Goal: Information Seeking & Learning: Learn about a topic

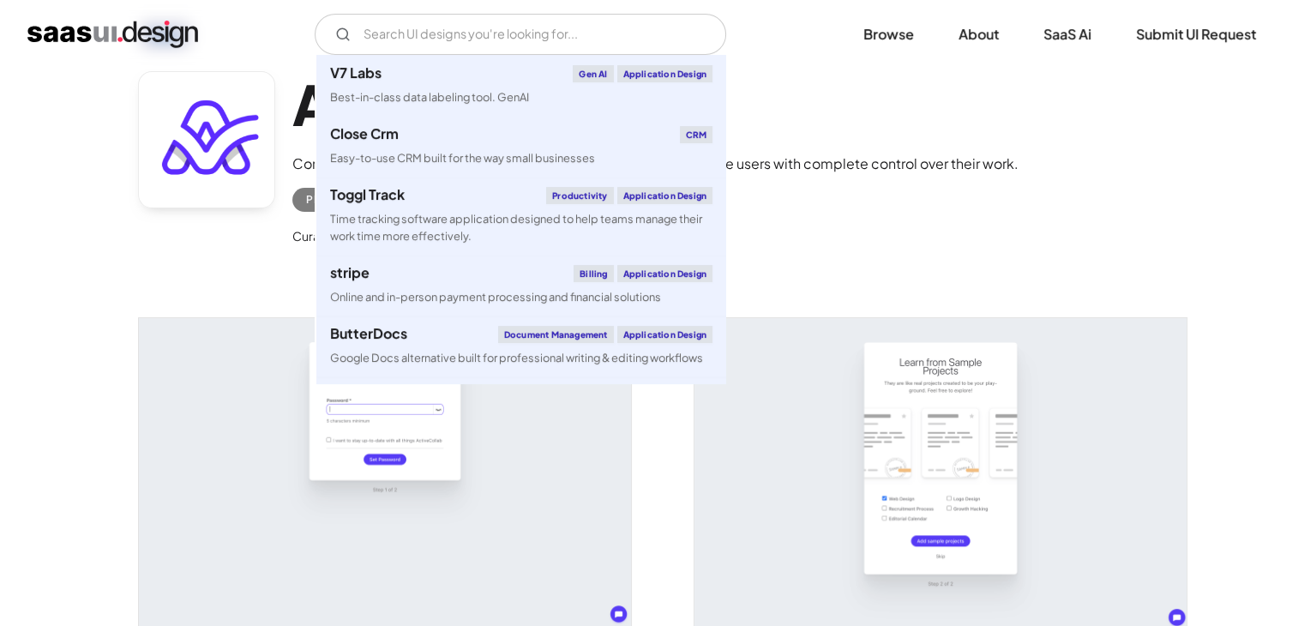
scroll to position [1276, 0]
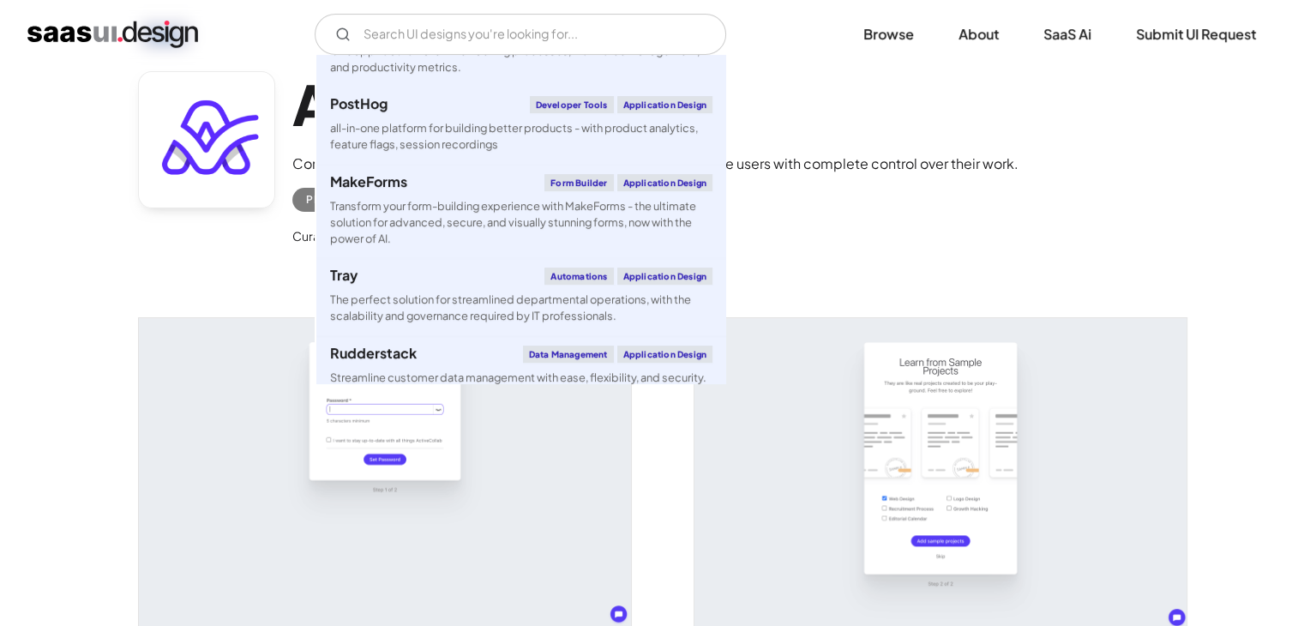
click at [193, 249] on div "ActiveCollab Comprehensive project management software designed to provide user…" at bounding box center [652, 163] width 1029 height 224
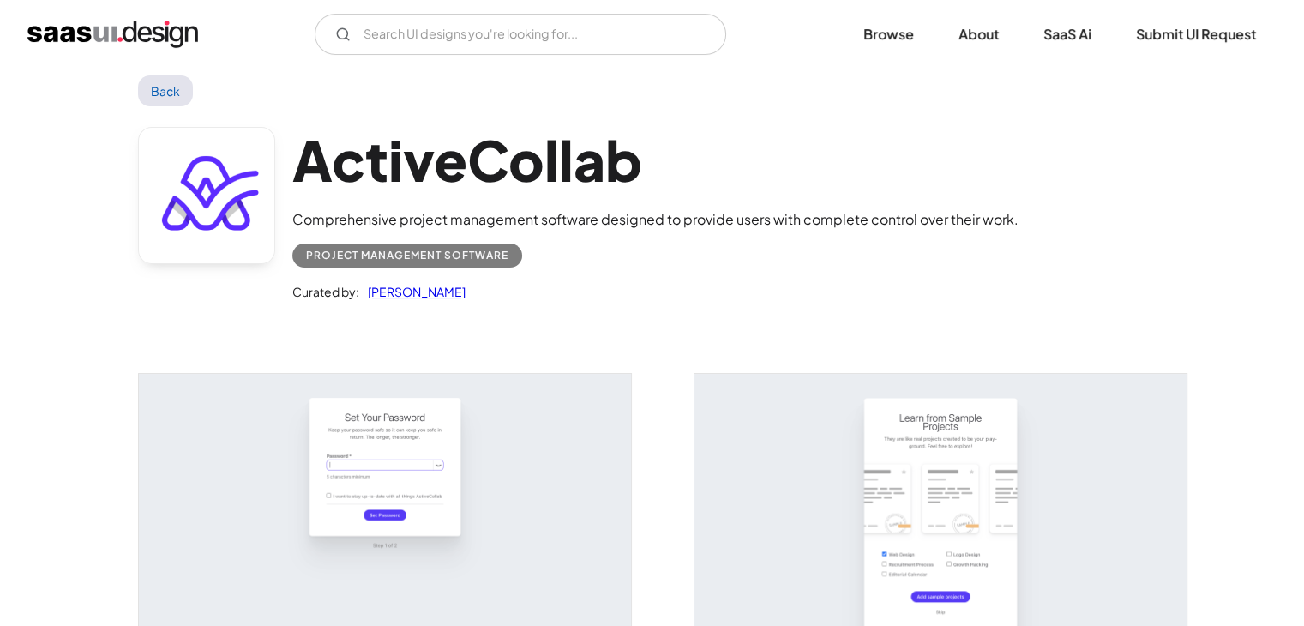
scroll to position [0, 0]
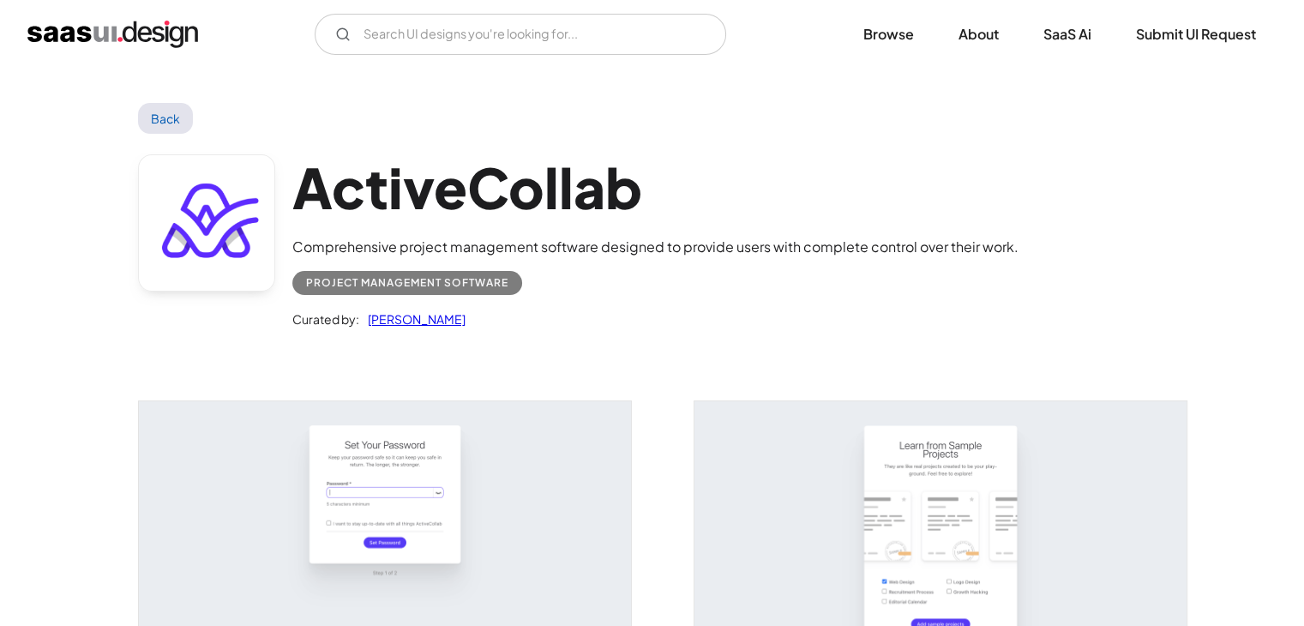
click at [146, 32] on img "home" at bounding box center [112, 34] width 171 height 27
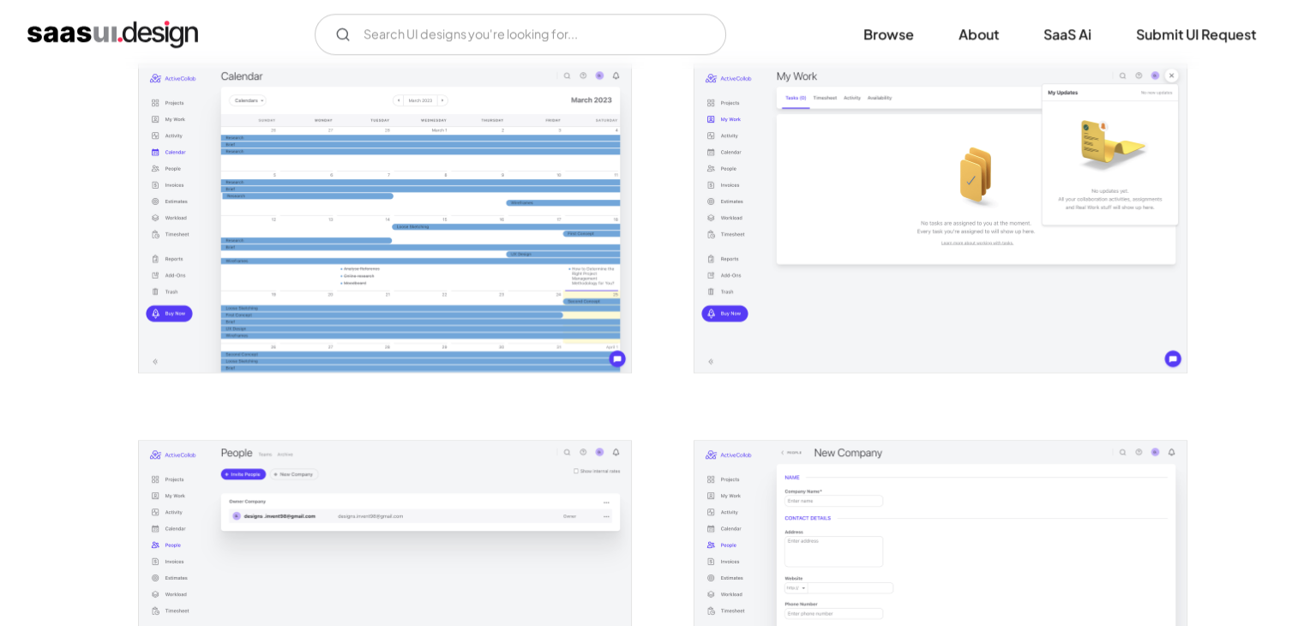
scroll to position [2143, 0]
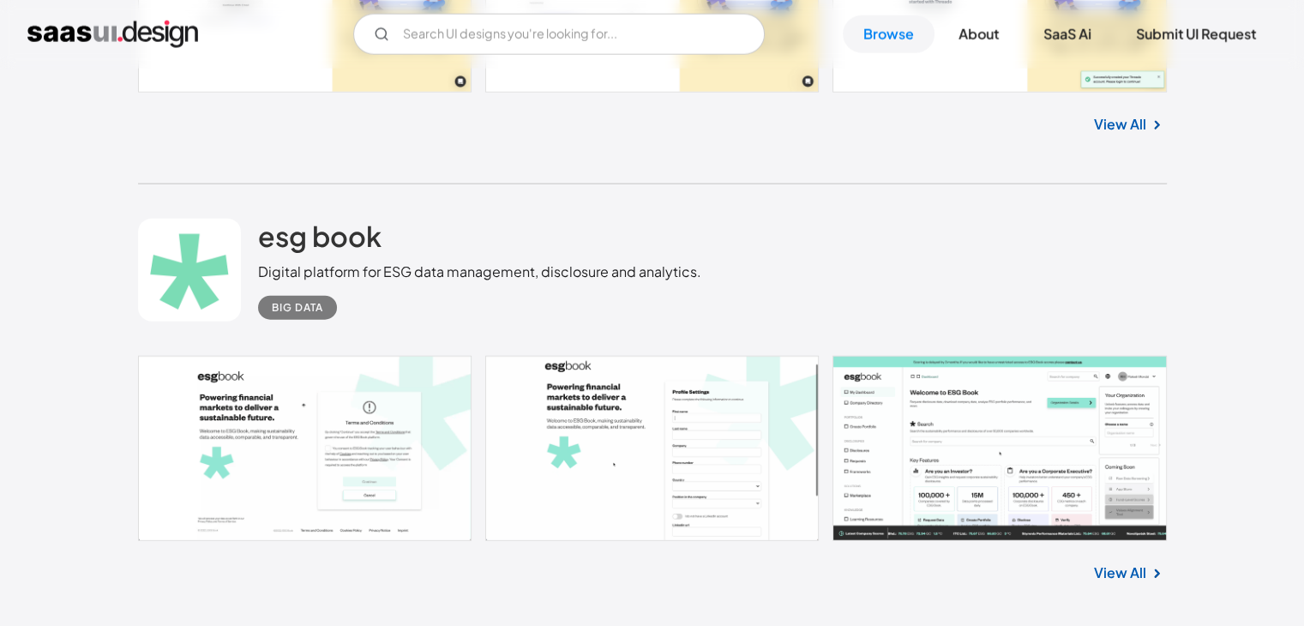
scroll to position [17414, 0]
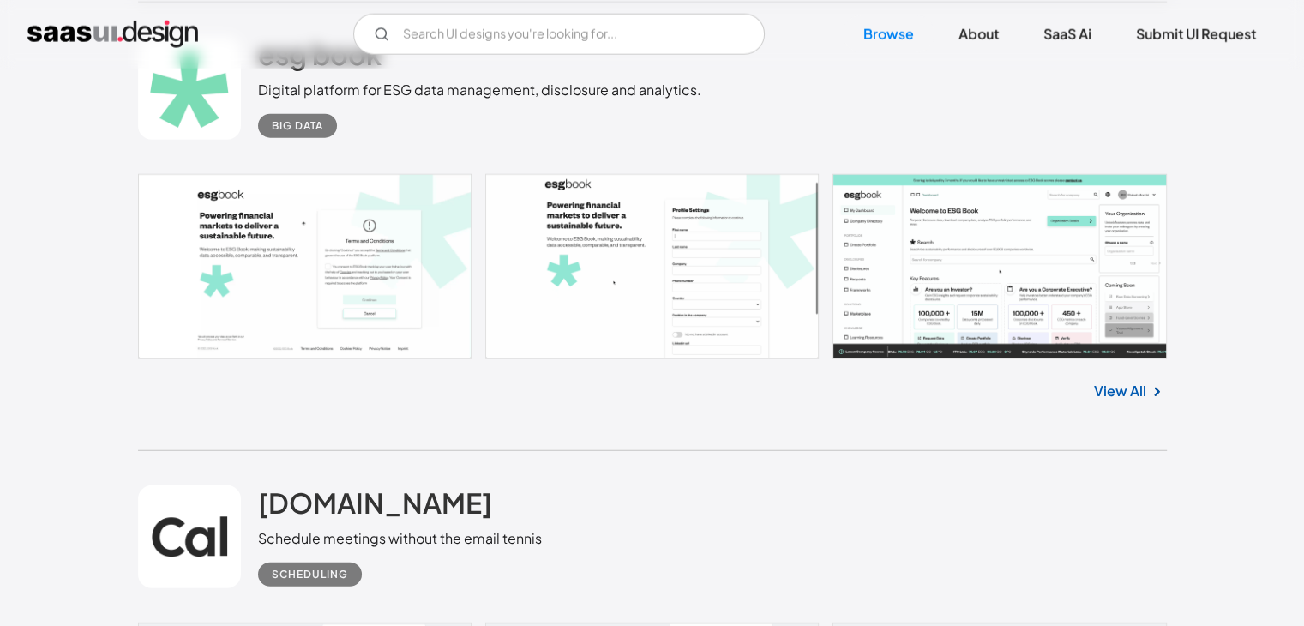
click at [1073, 298] on link at bounding box center [652, 266] width 1029 height 185
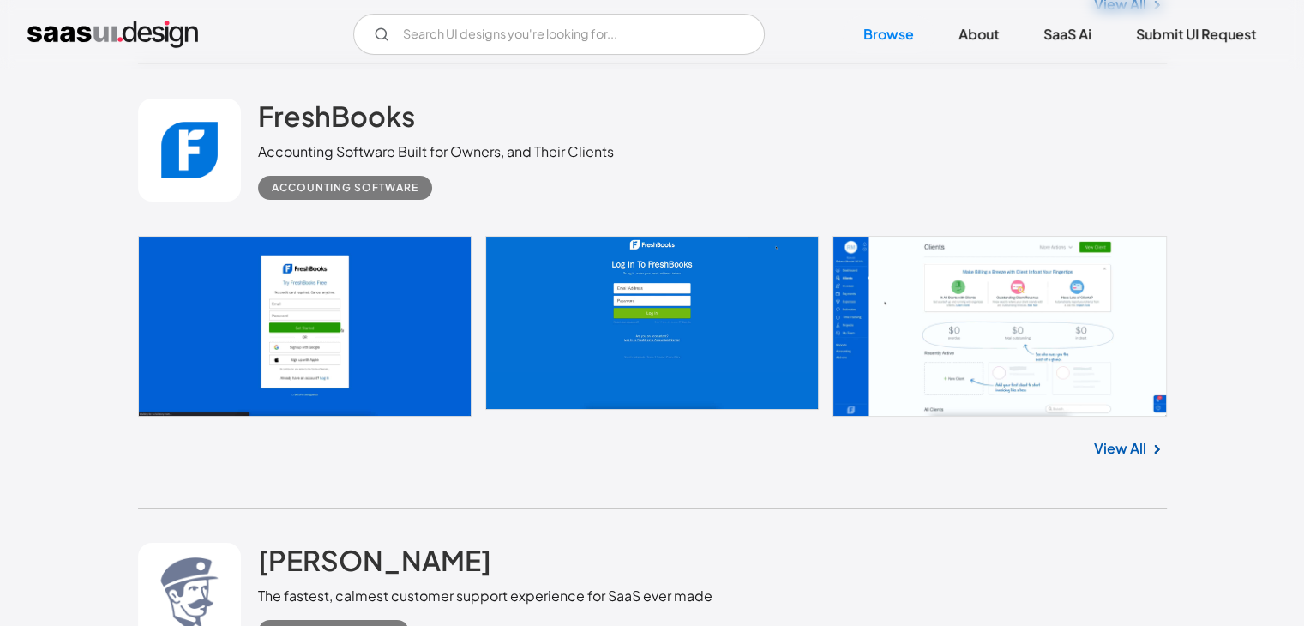
scroll to position [19643, 0]
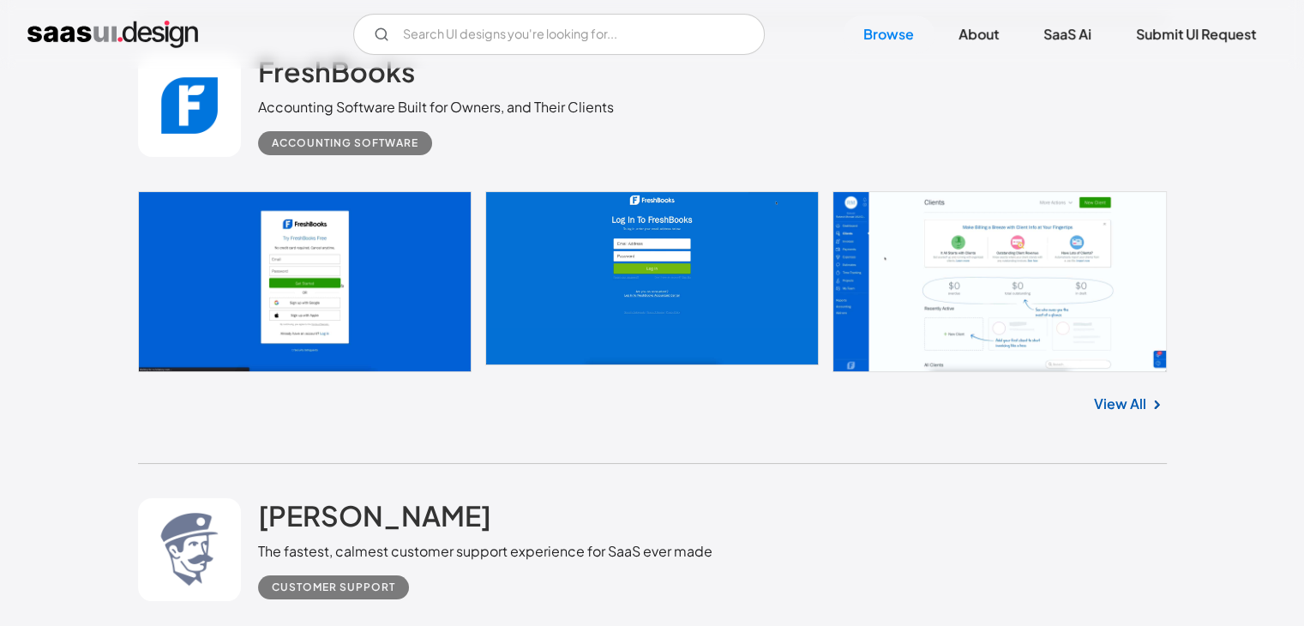
click at [1001, 309] on link at bounding box center [652, 281] width 1029 height 181
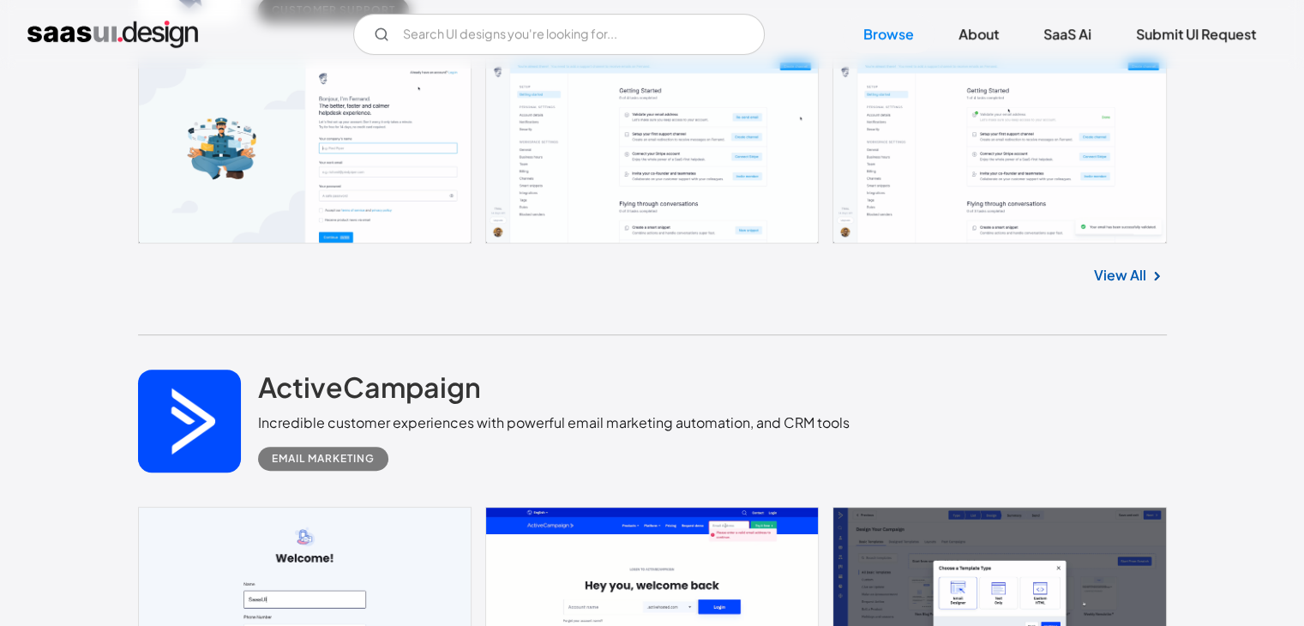
scroll to position [20414, 0]
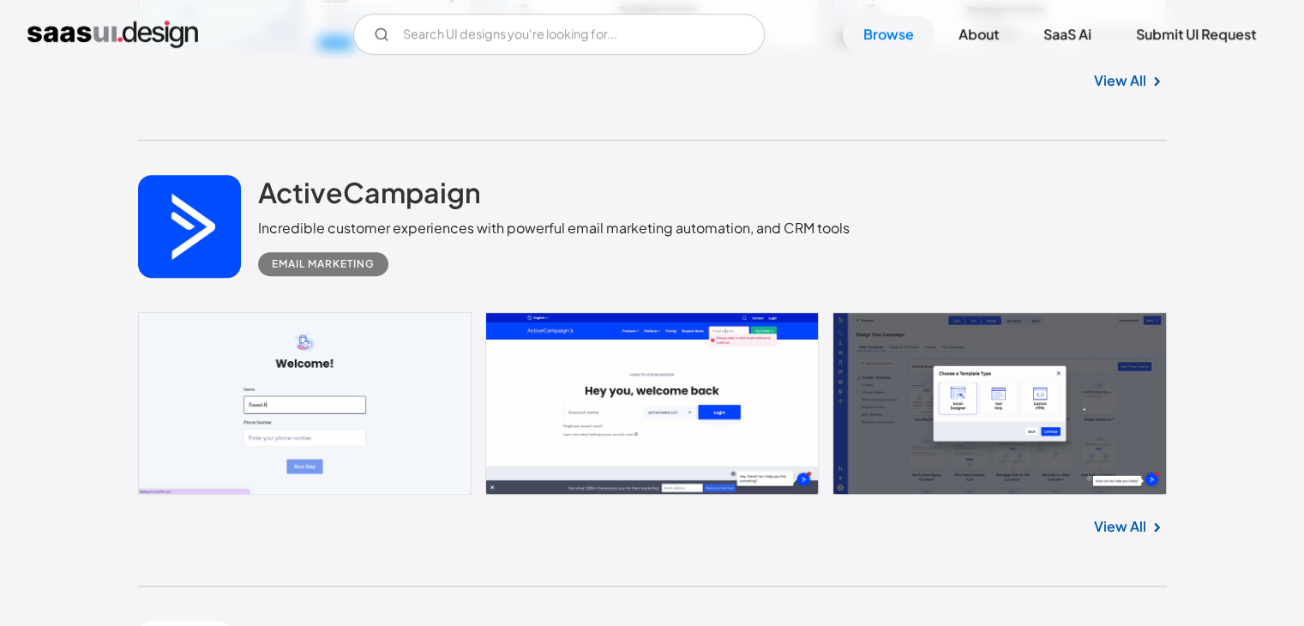
click at [886, 447] on link at bounding box center [652, 403] width 1029 height 183
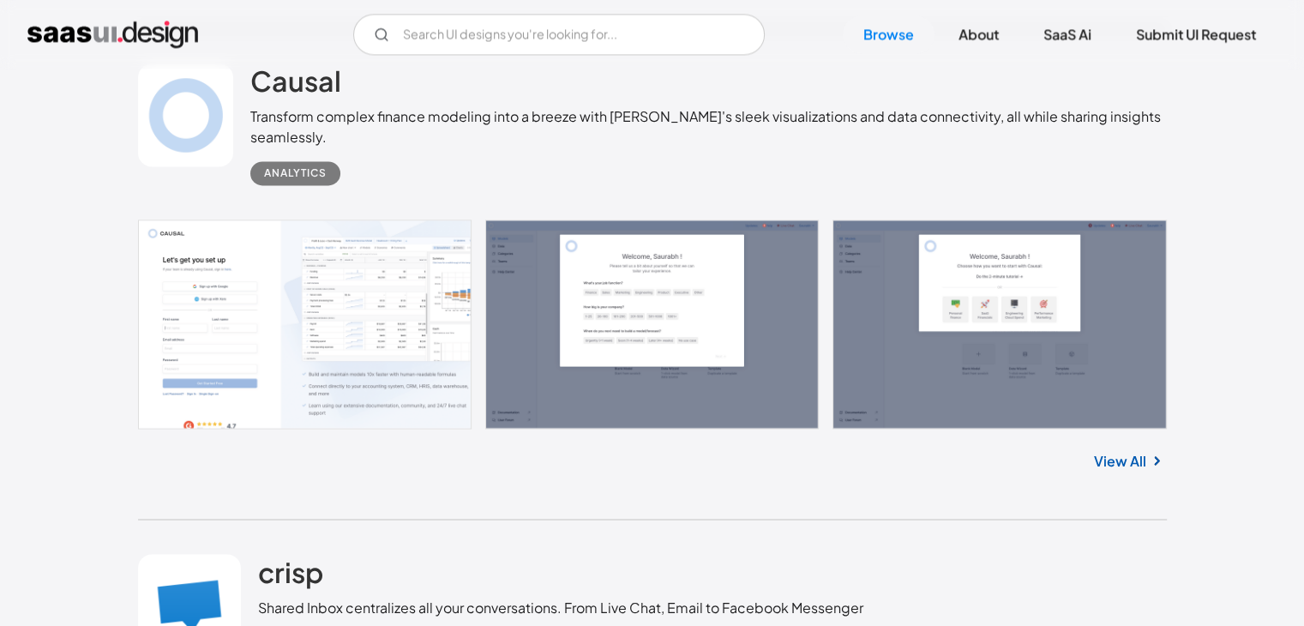
scroll to position [22386, 0]
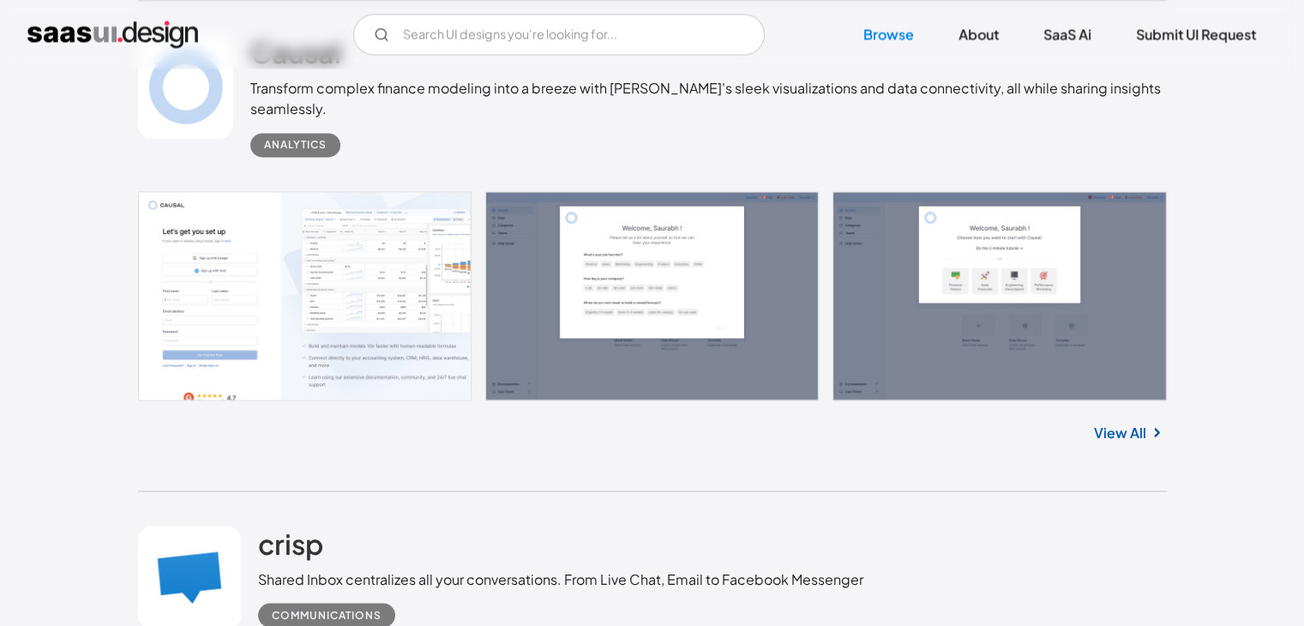
click at [381, 300] on link at bounding box center [652, 295] width 1029 height 209
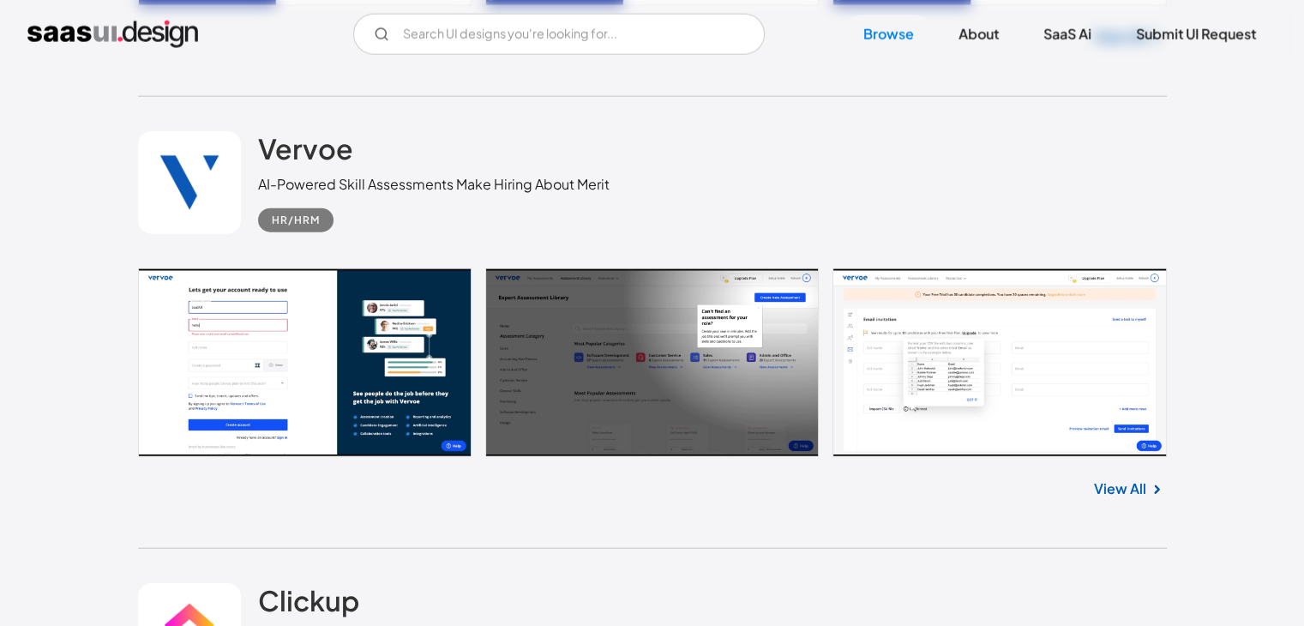
scroll to position [23243, 0]
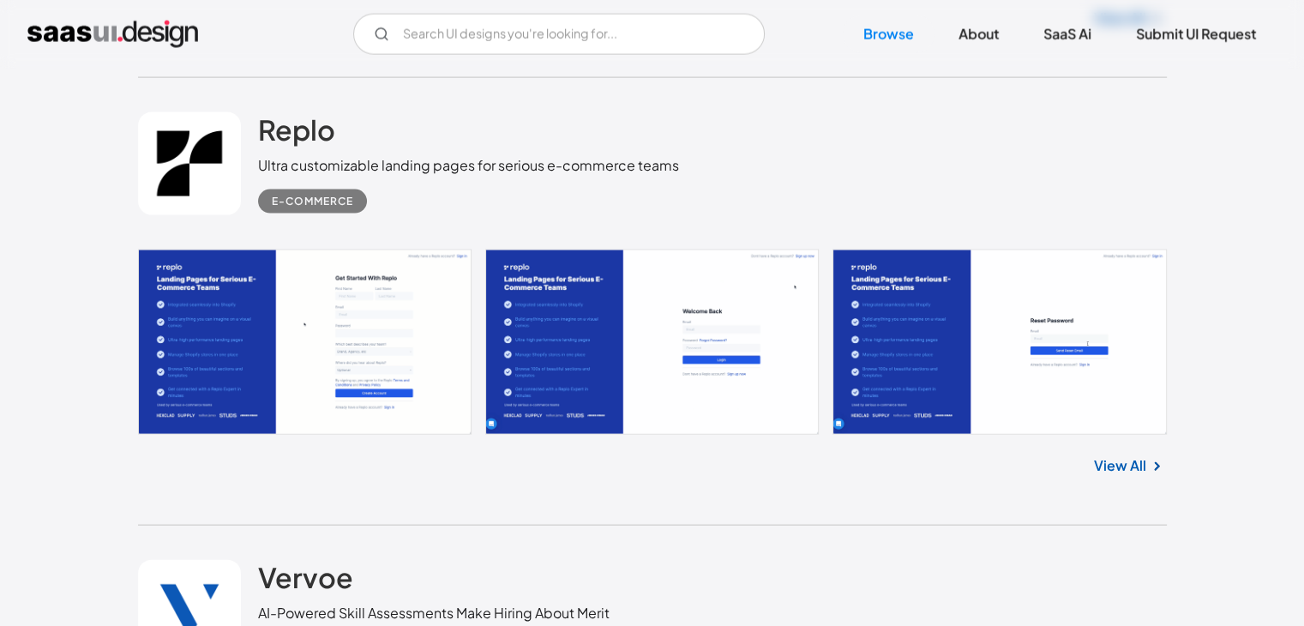
click at [565, 303] on link at bounding box center [652, 341] width 1029 height 185
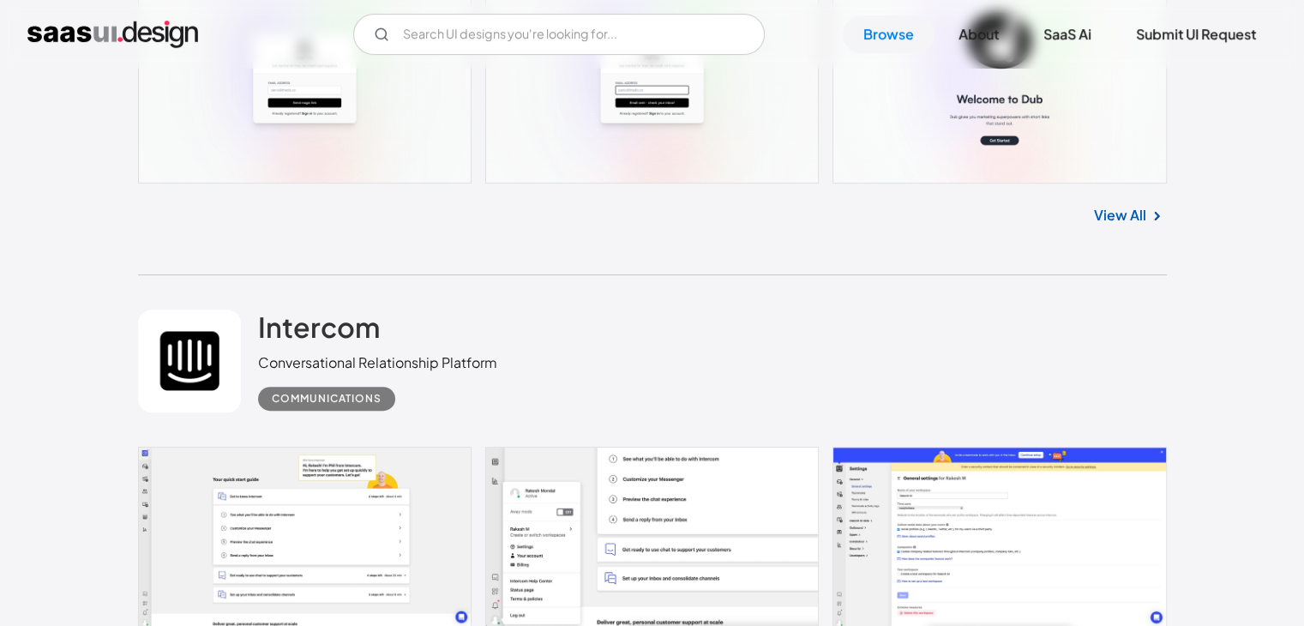
scroll to position [26843, 0]
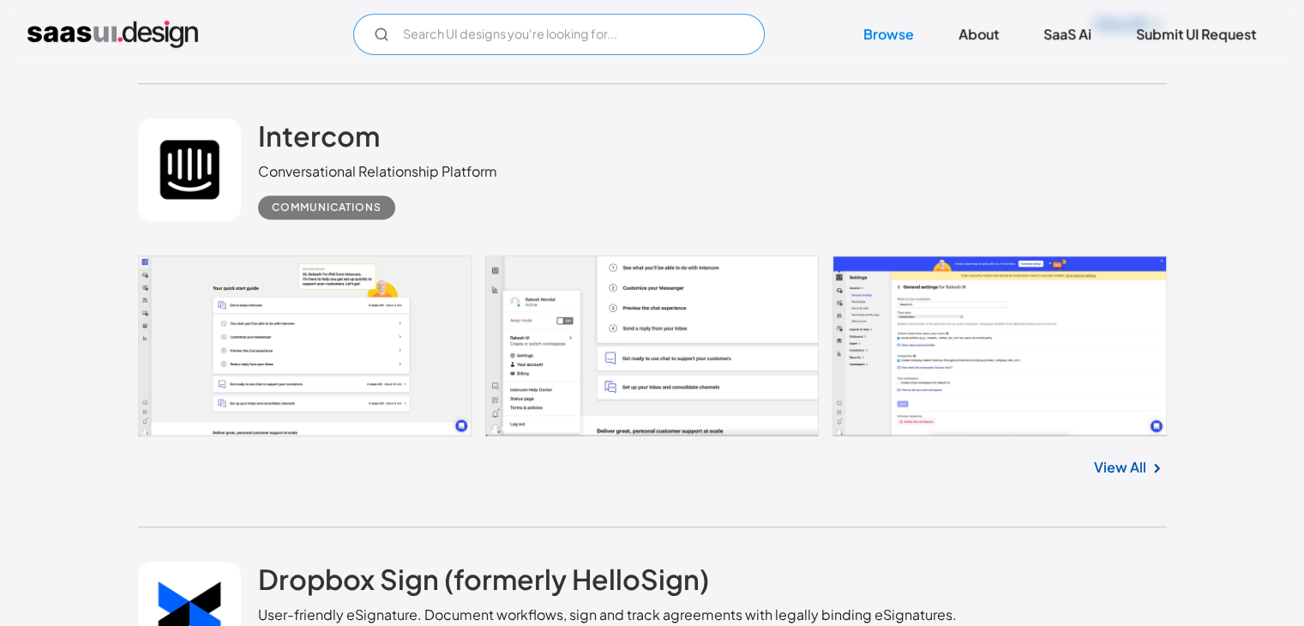
click at [482, 26] on input "Email Form" at bounding box center [558, 34] width 411 height 41
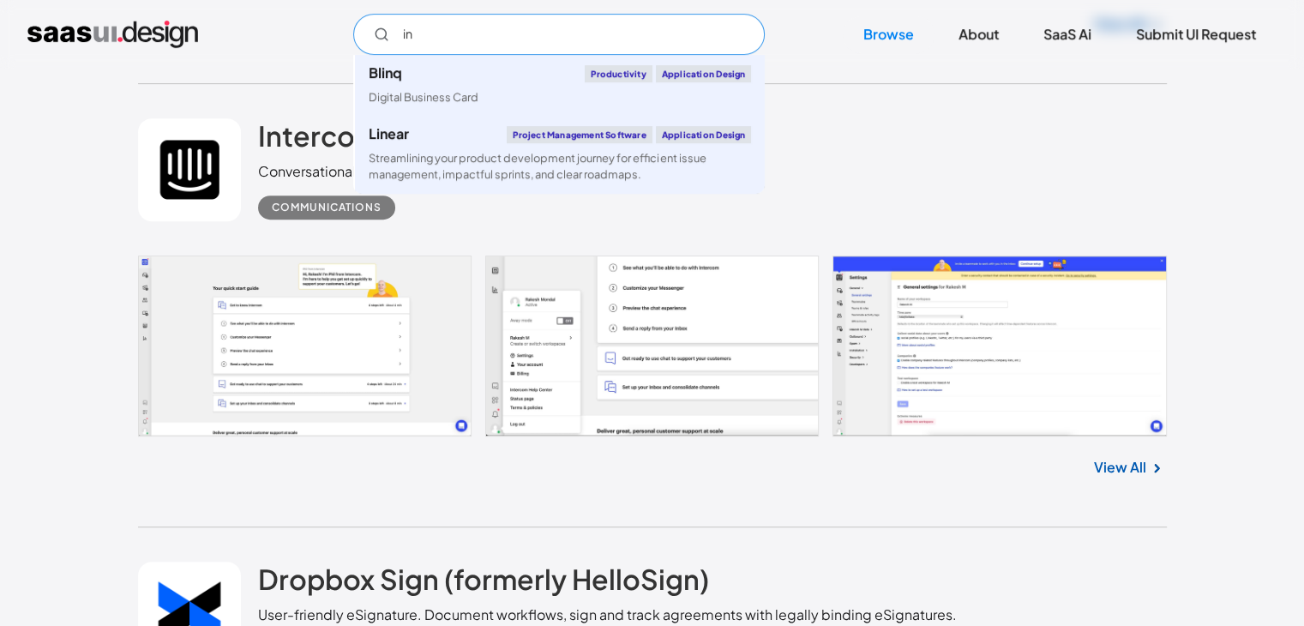
type input "i"
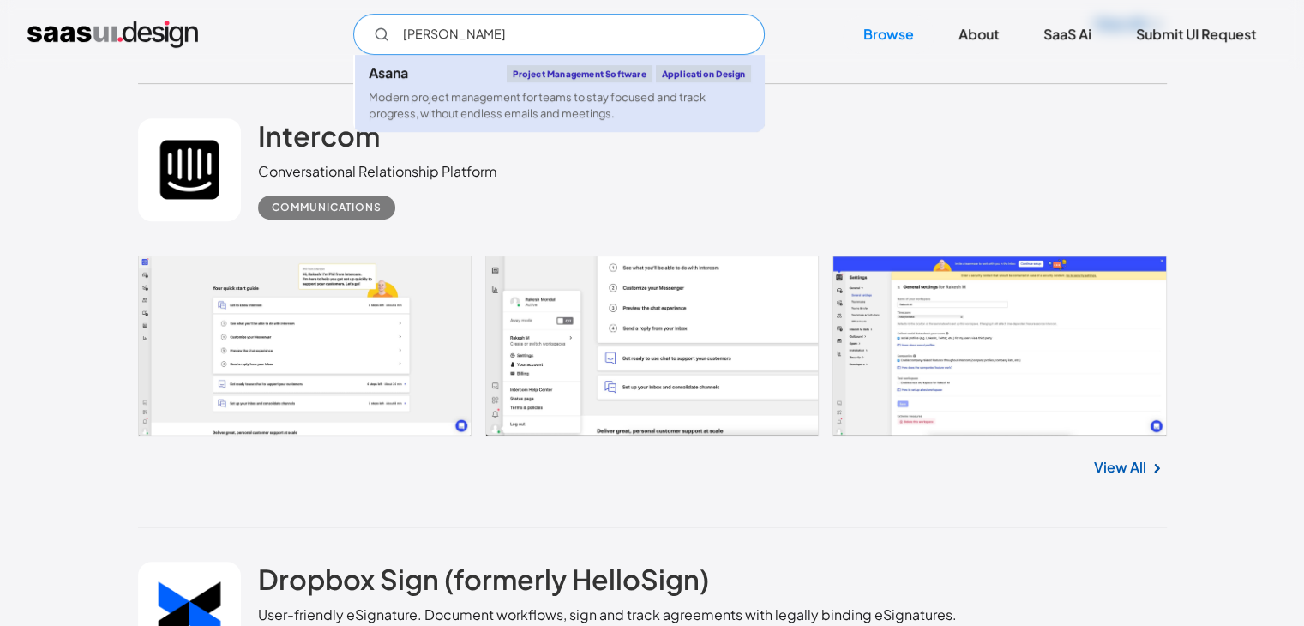
click at [476, 106] on div "Modern project management for teams to stay focused and track progress, without…" at bounding box center [560, 105] width 382 height 33
type input "ana"
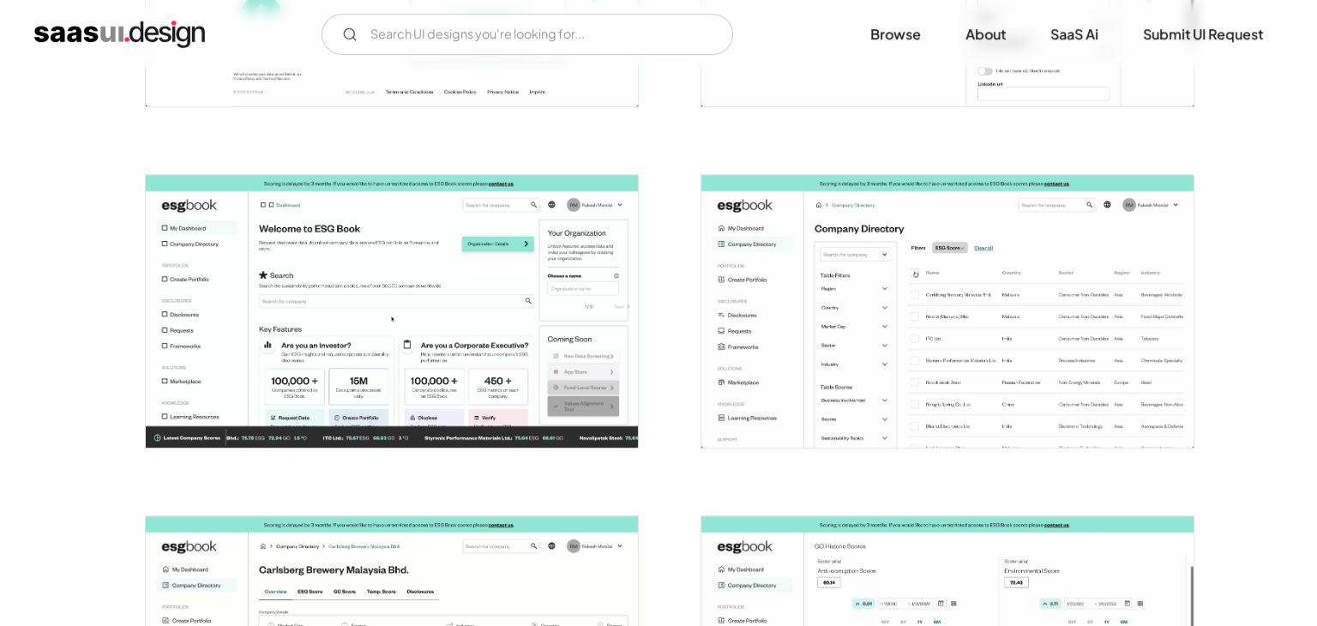
scroll to position [566, 0]
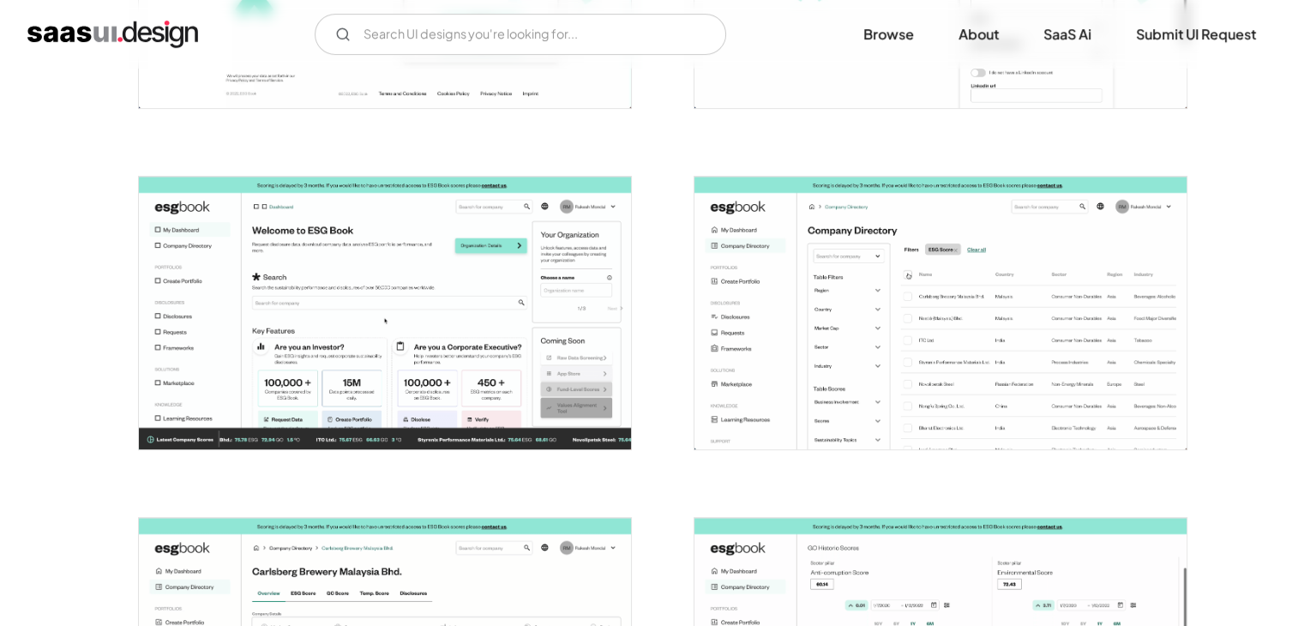
click at [857, 309] on img "open lightbox" at bounding box center [940, 313] width 492 height 273
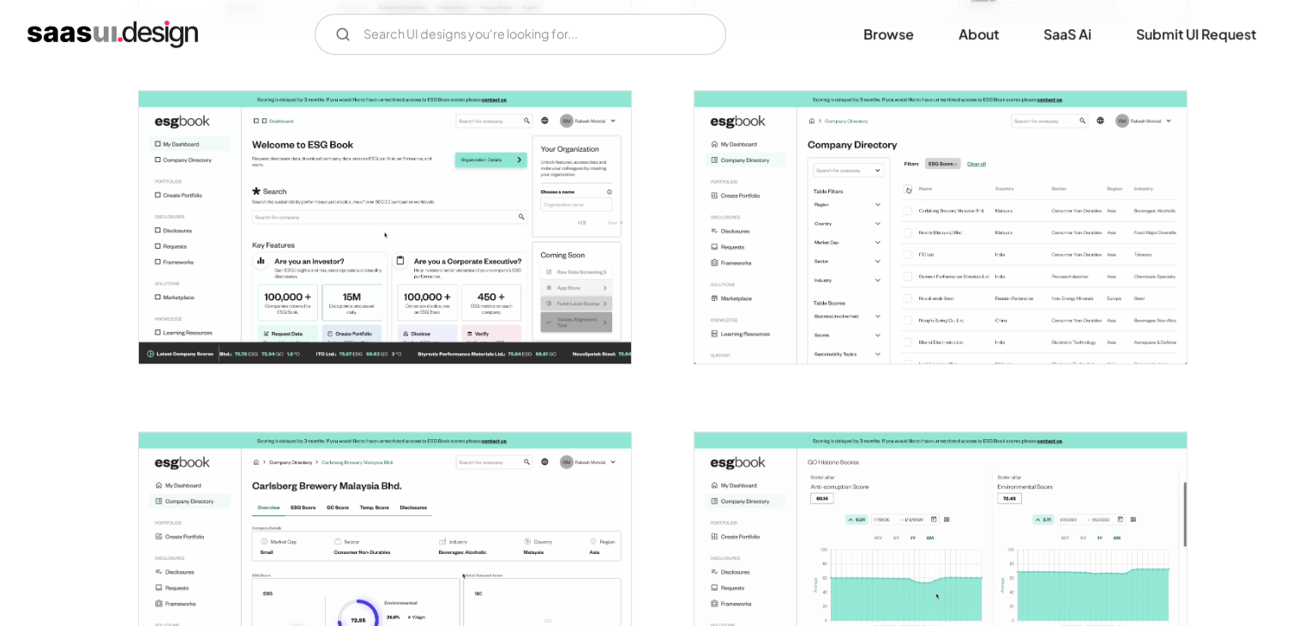
click at [448, 241] on img "open lightbox" at bounding box center [385, 227] width 492 height 273
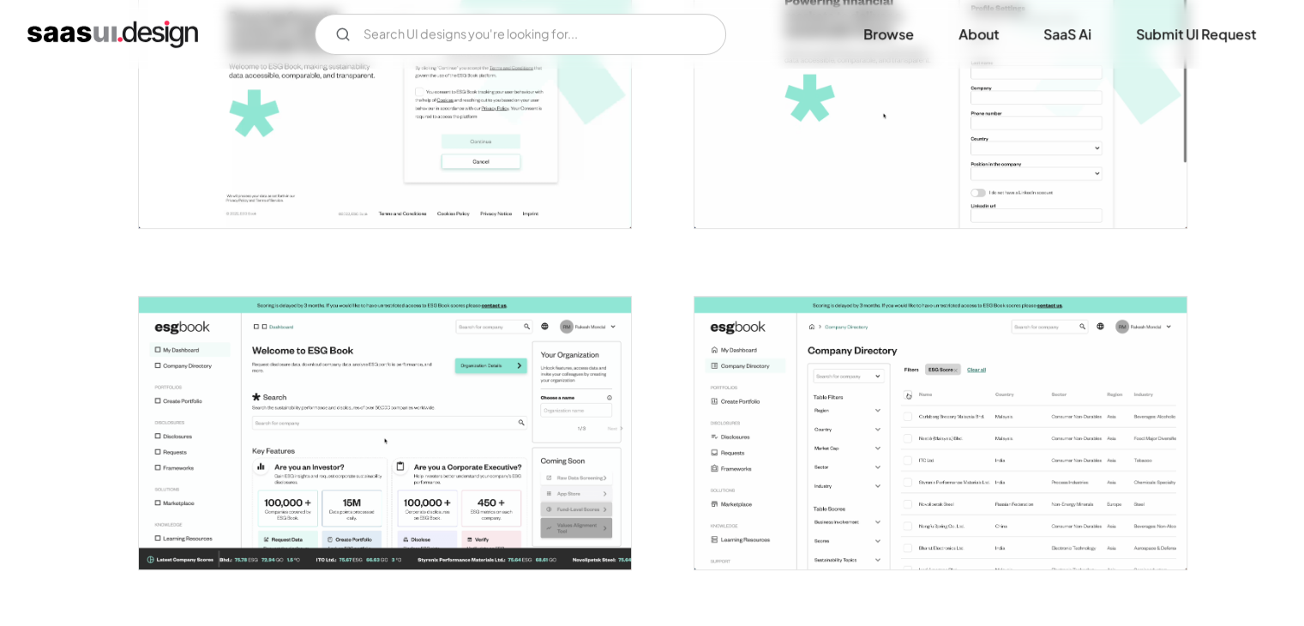
scroll to position [394, 0]
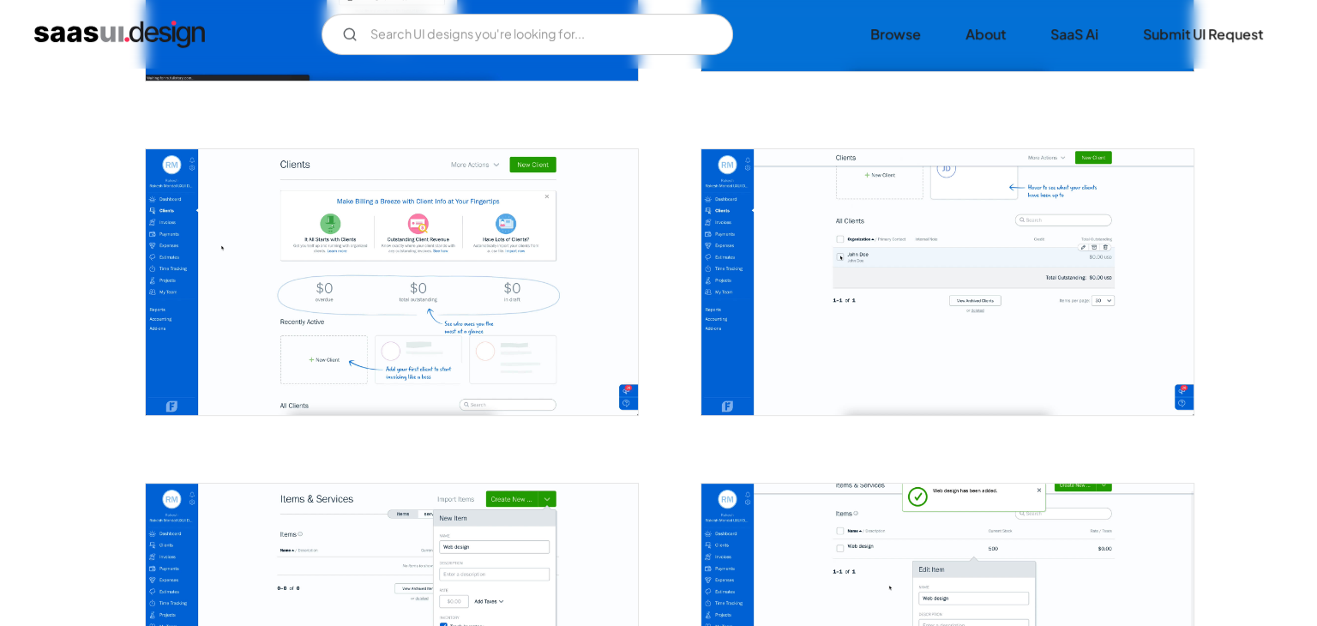
scroll to position [514, 0]
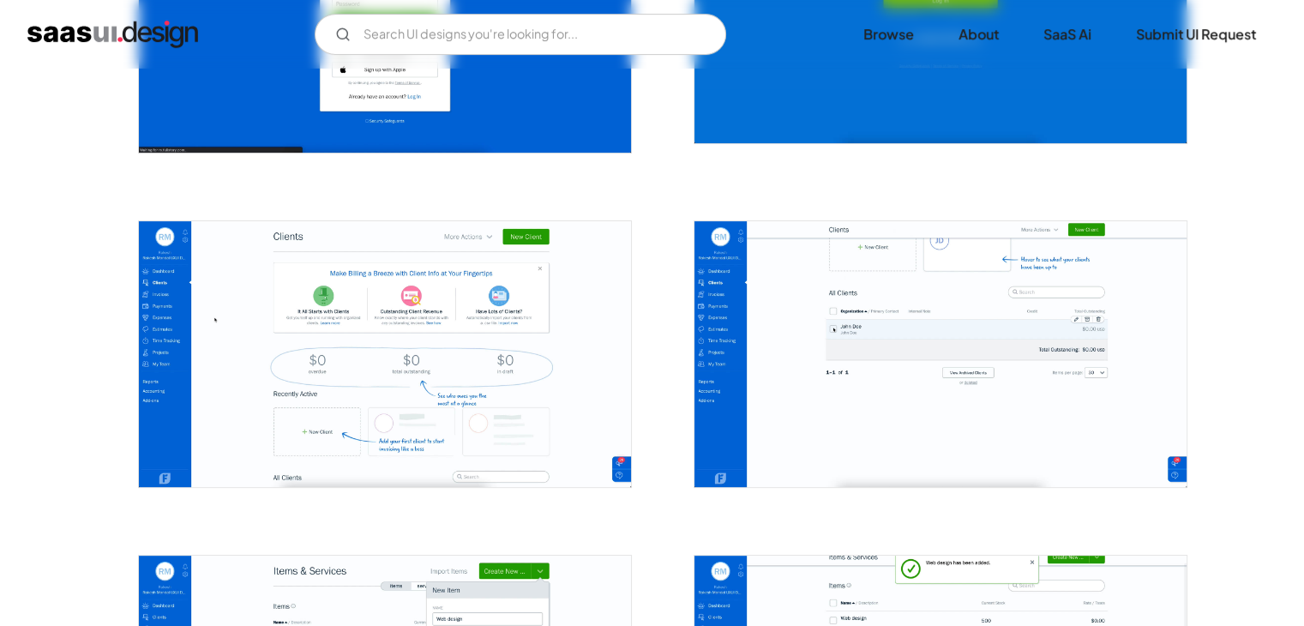
click at [472, 355] on img "open lightbox" at bounding box center [385, 354] width 492 height 266
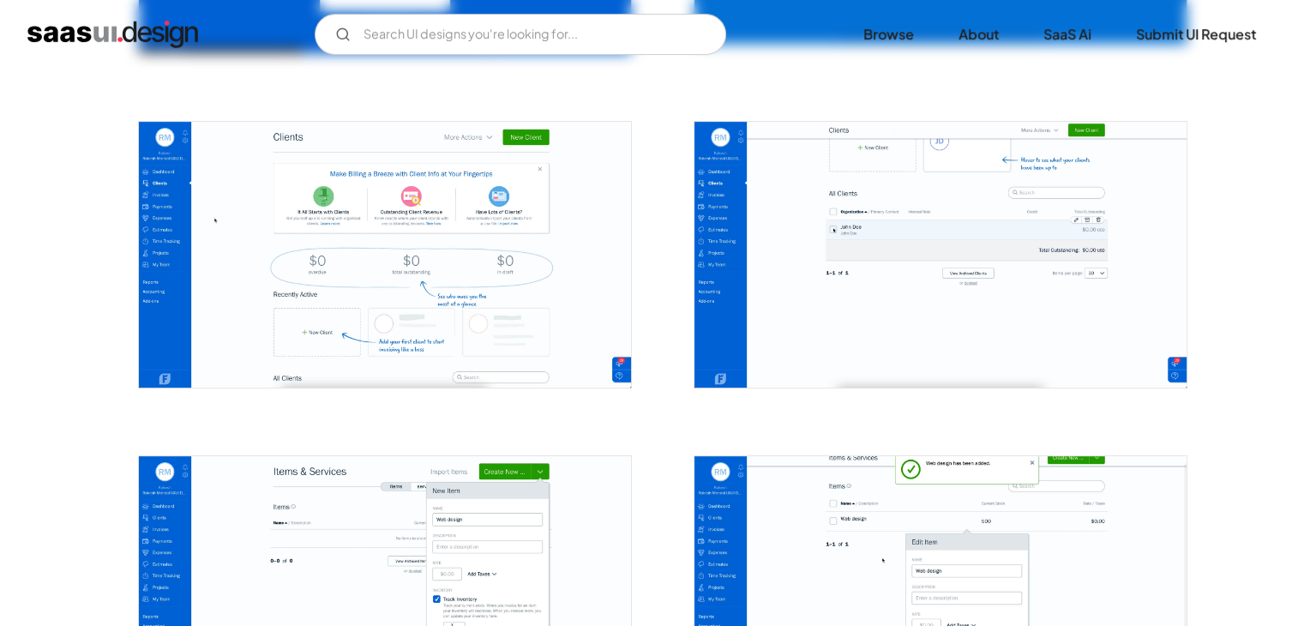
scroll to position [686, 0]
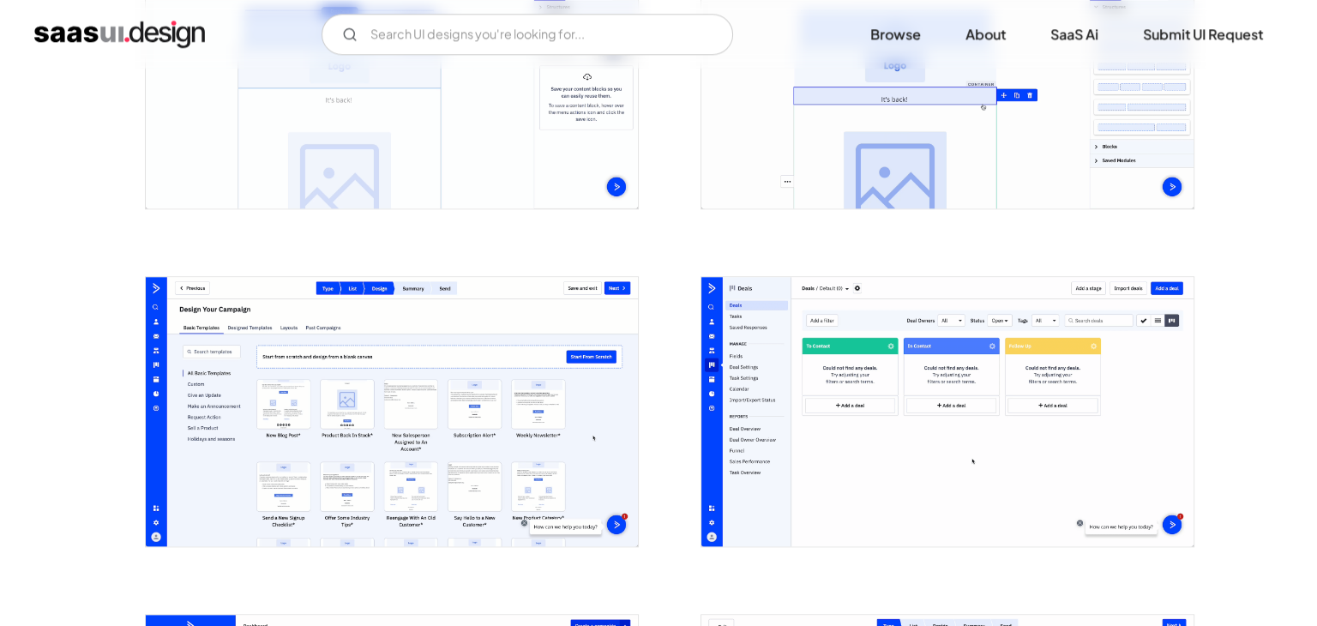
scroll to position [1971, 0]
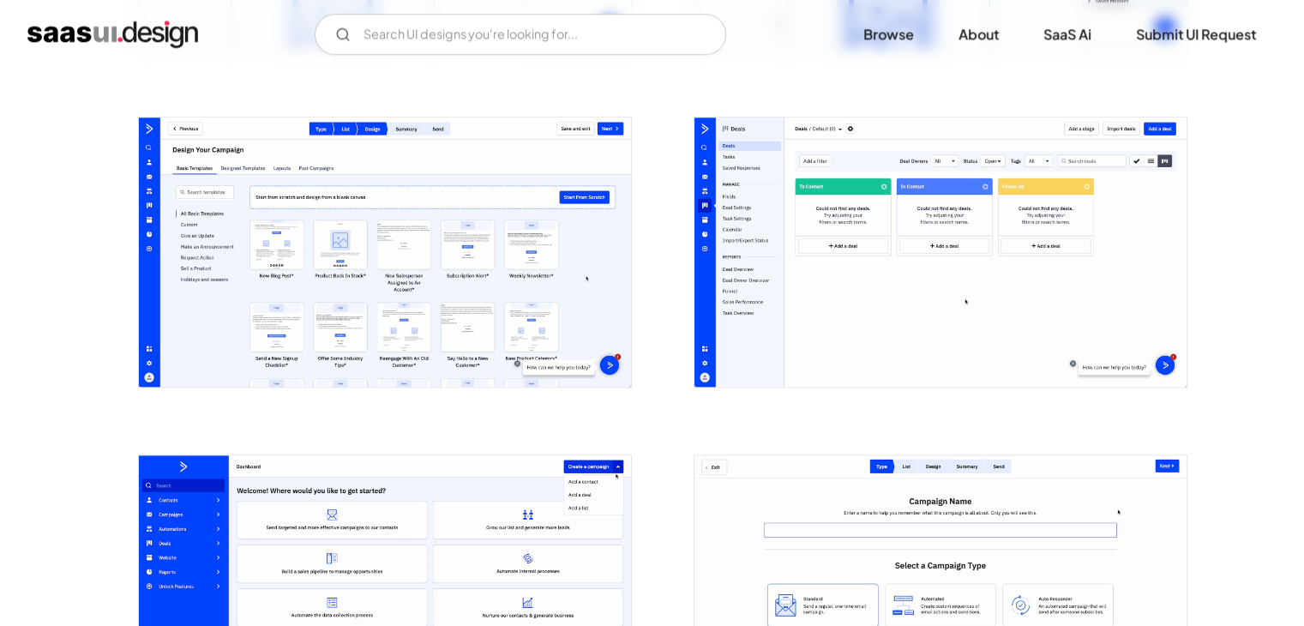
click at [462, 292] on img "open lightbox" at bounding box center [385, 251] width 492 height 269
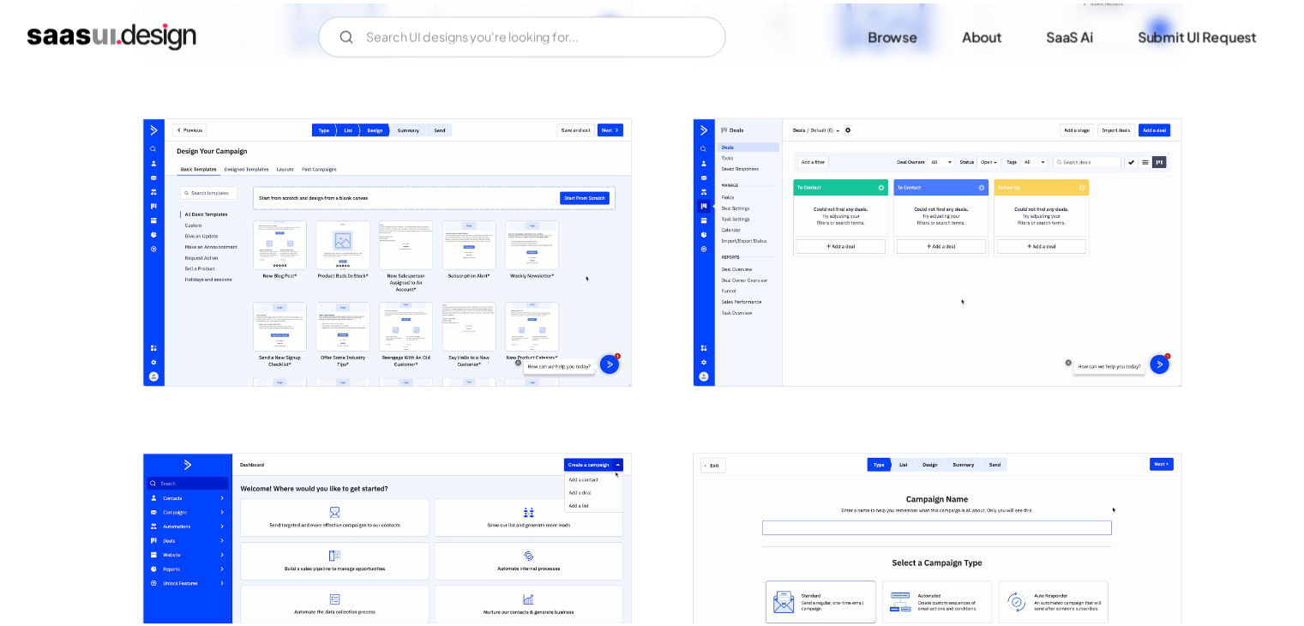
scroll to position [0, 0]
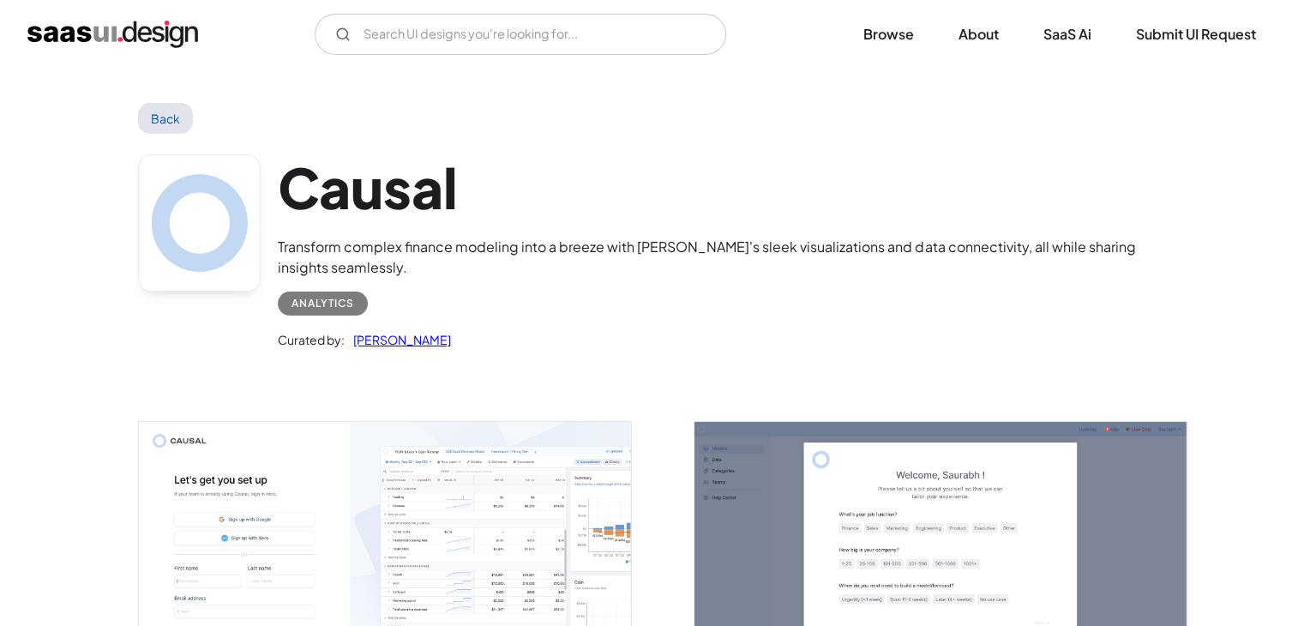
click at [429, 519] on img "open lightbox" at bounding box center [385, 576] width 492 height 308
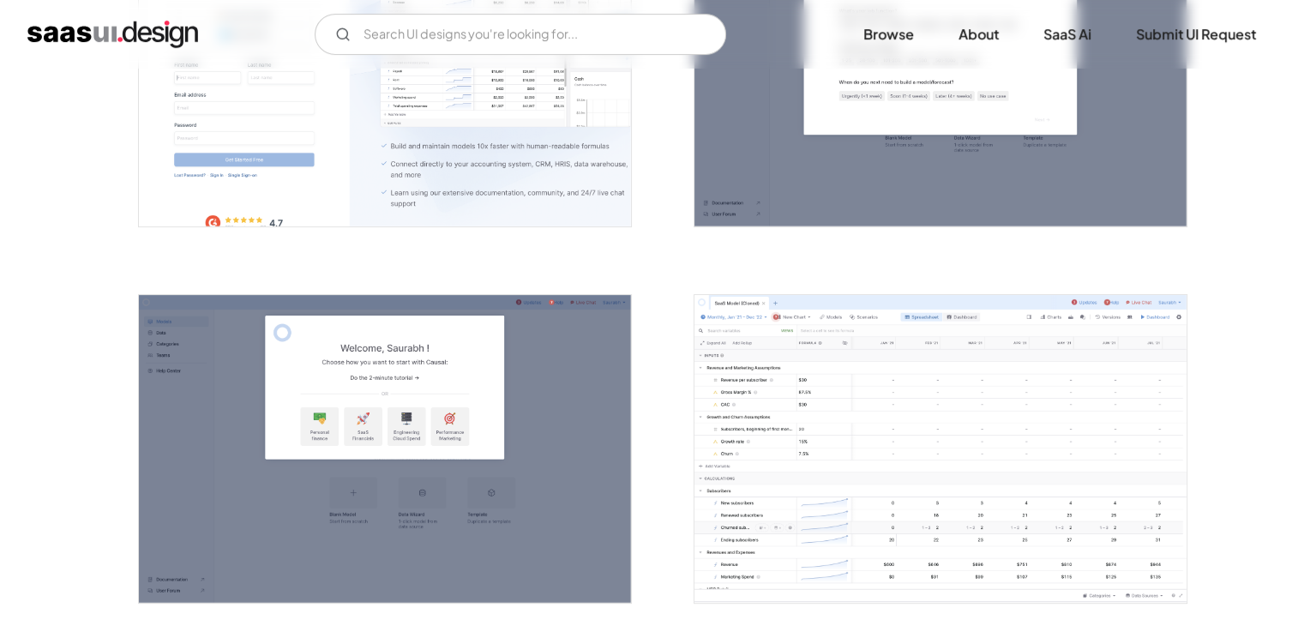
scroll to position [532, 0]
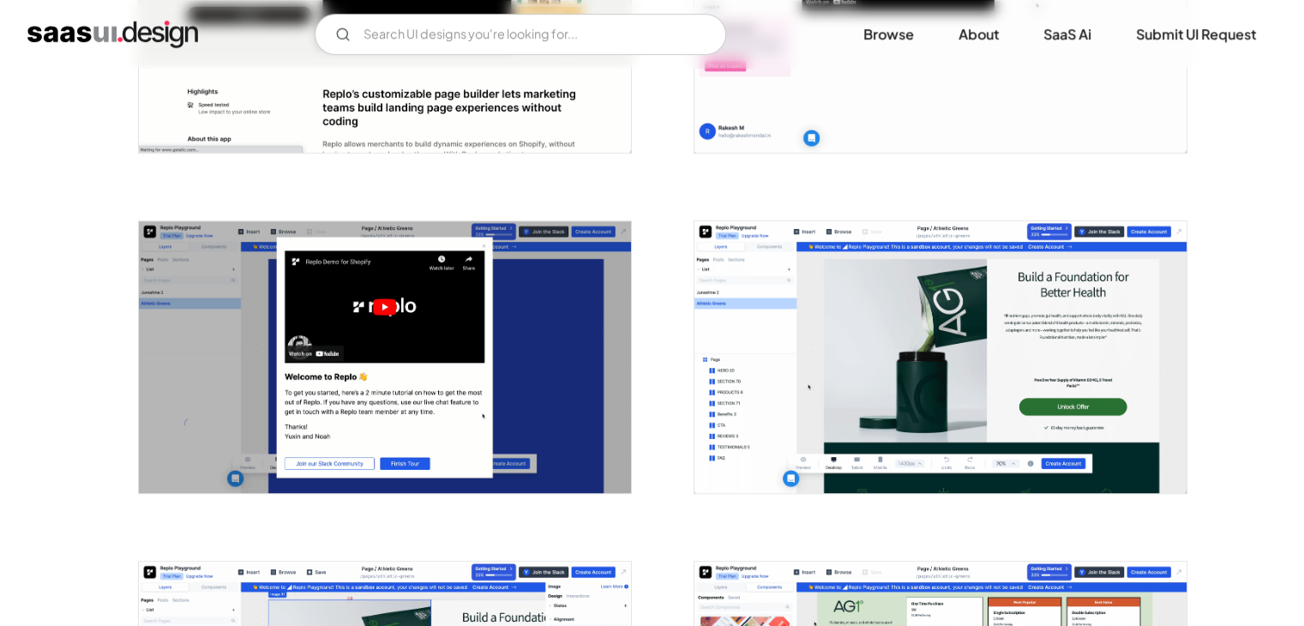
scroll to position [1714, 0]
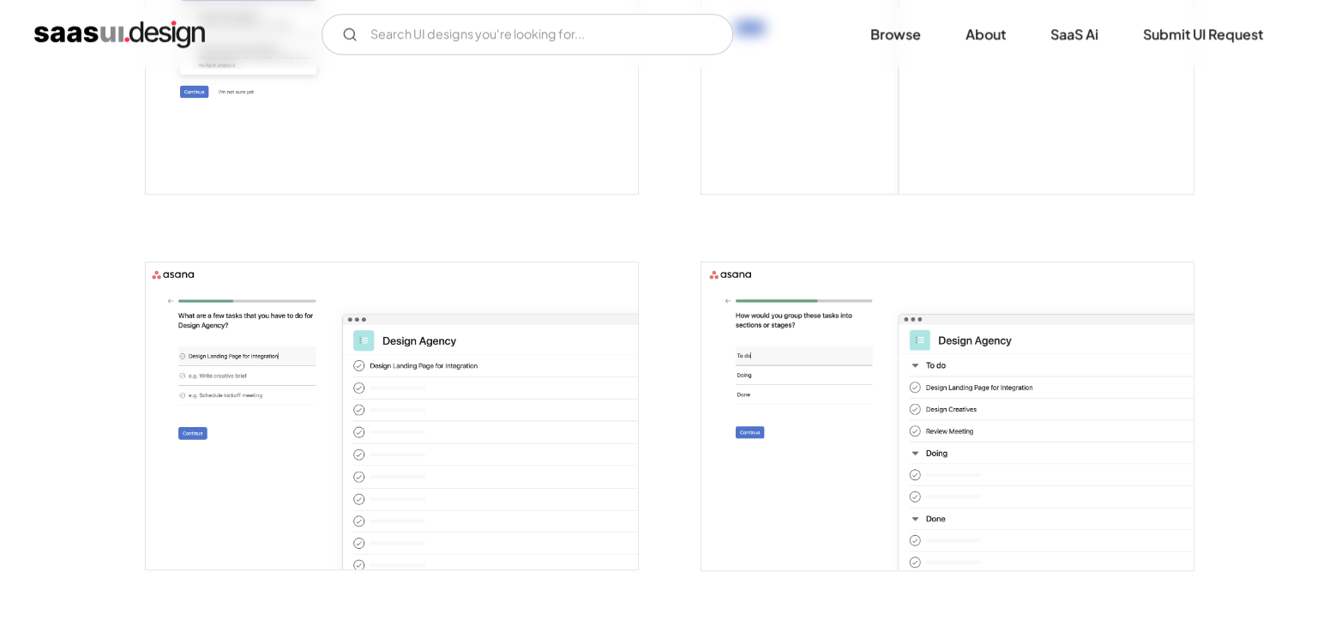
scroll to position [1543, 0]
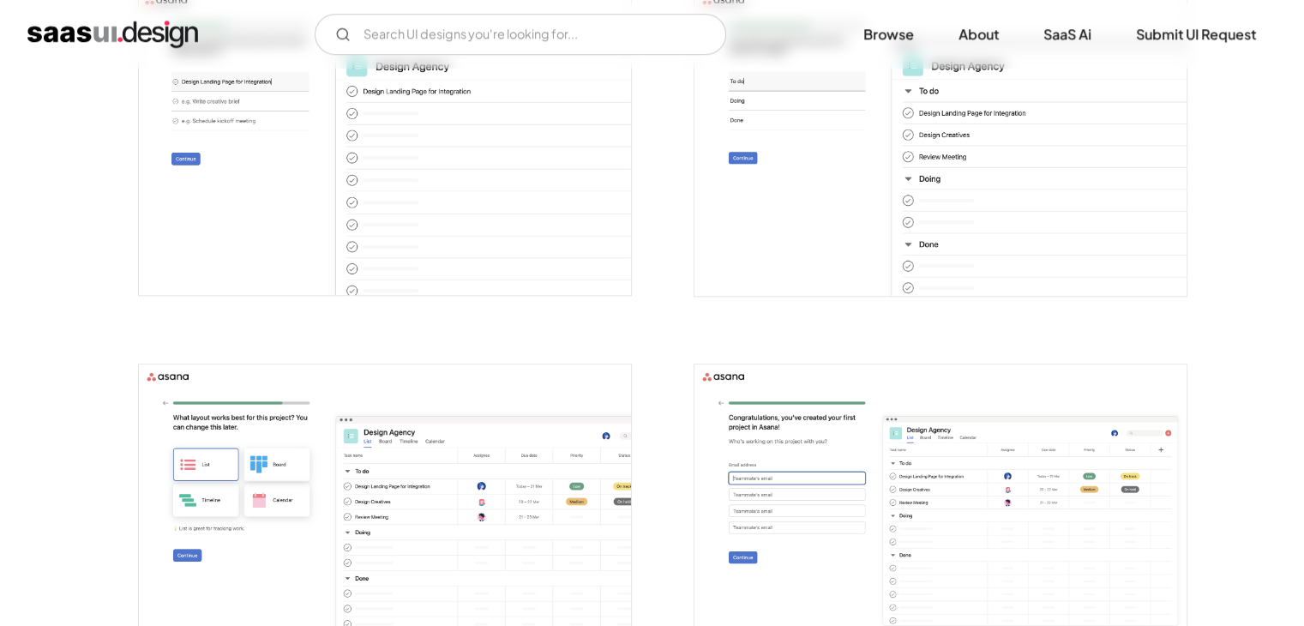
click at [500, 255] on img "open lightbox" at bounding box center [385, 142] width 492 height 308
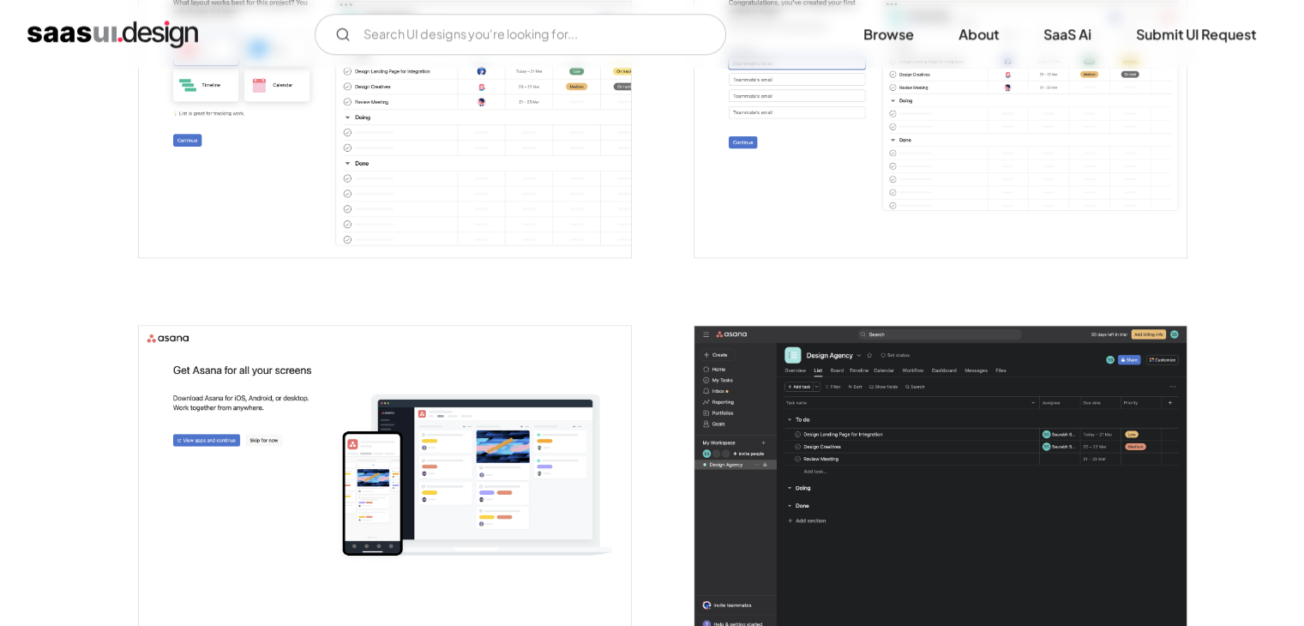
scroll to position [2558, 0]
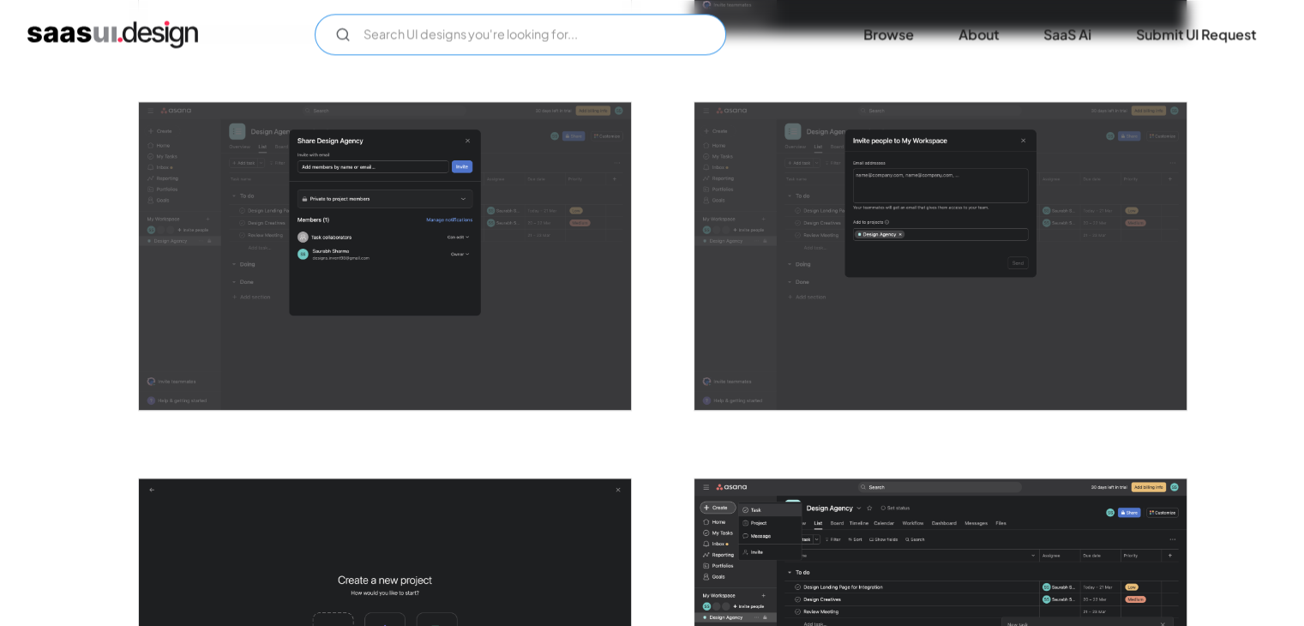
click at [432, 33] on input "Email Form" at bounding box center [520, 34] width 411 height 41
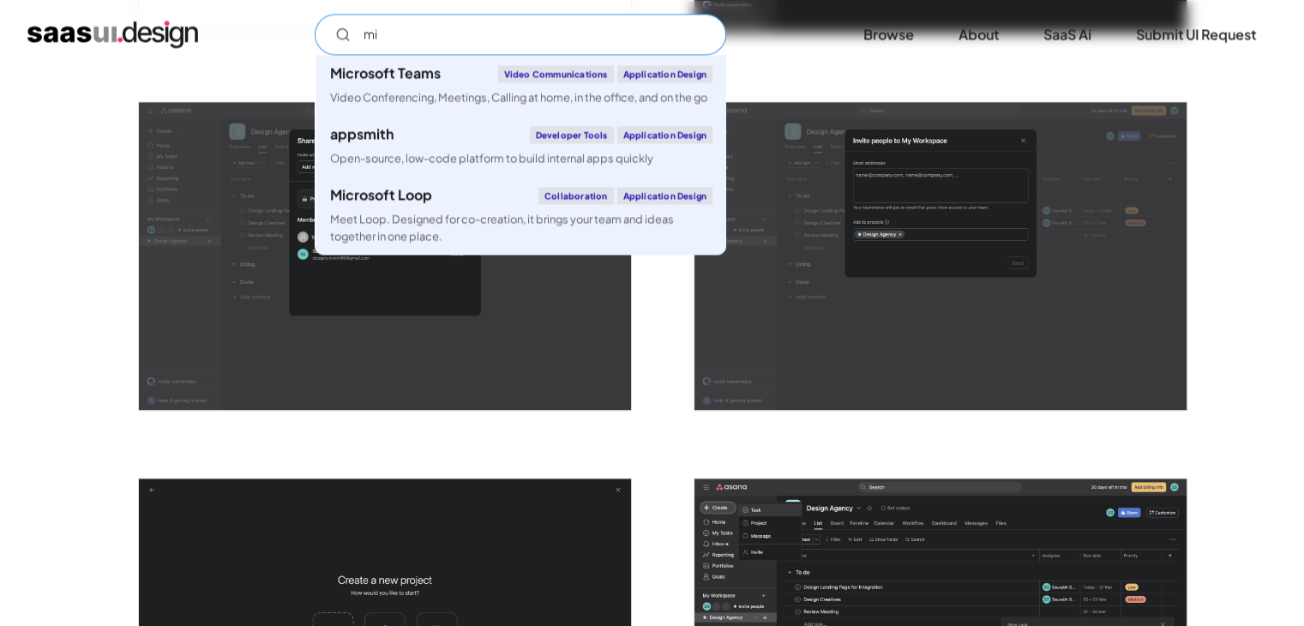
type input "m"
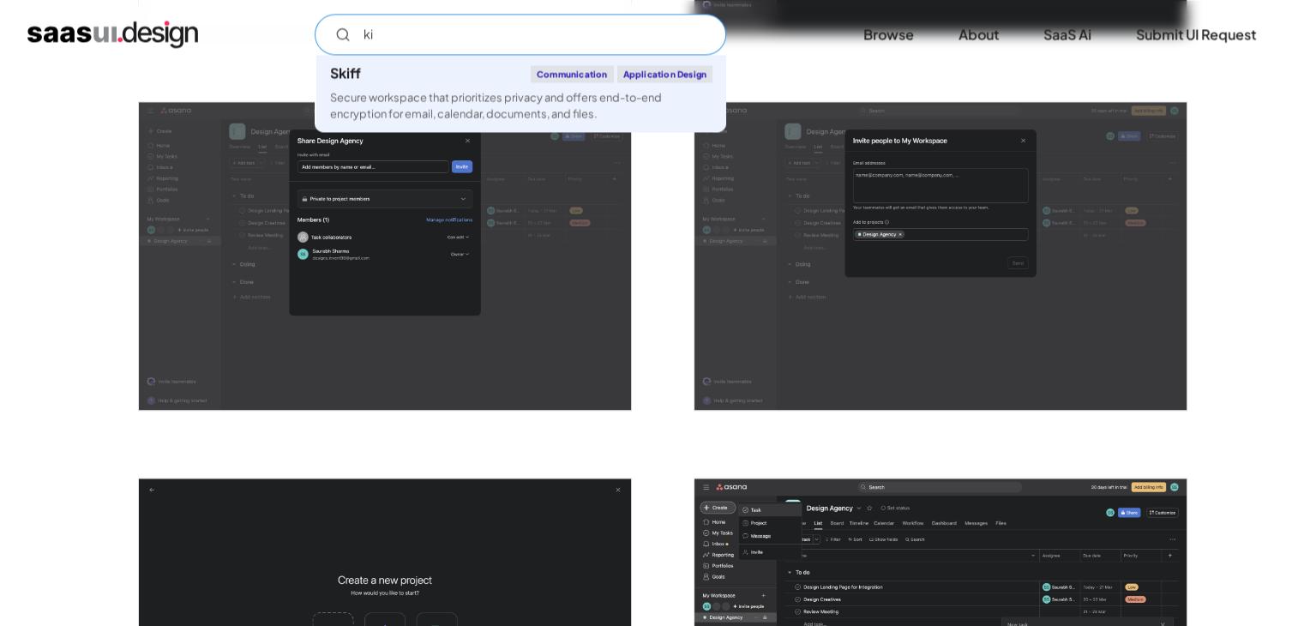
type input "k"
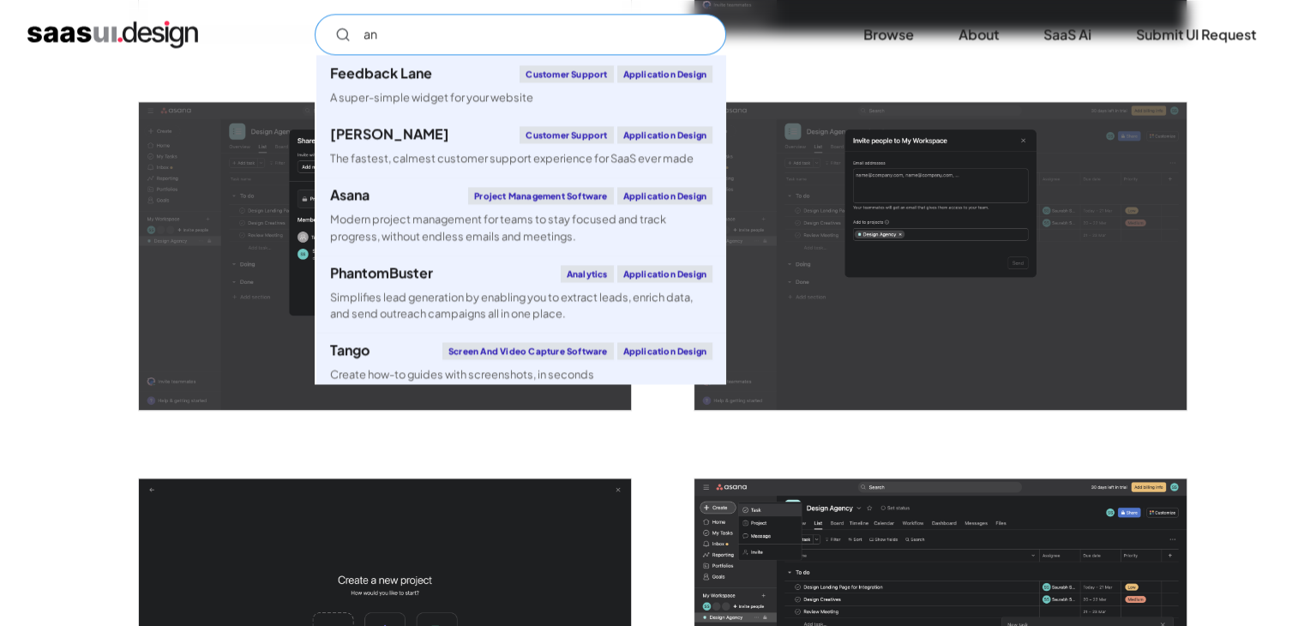
type input "a"
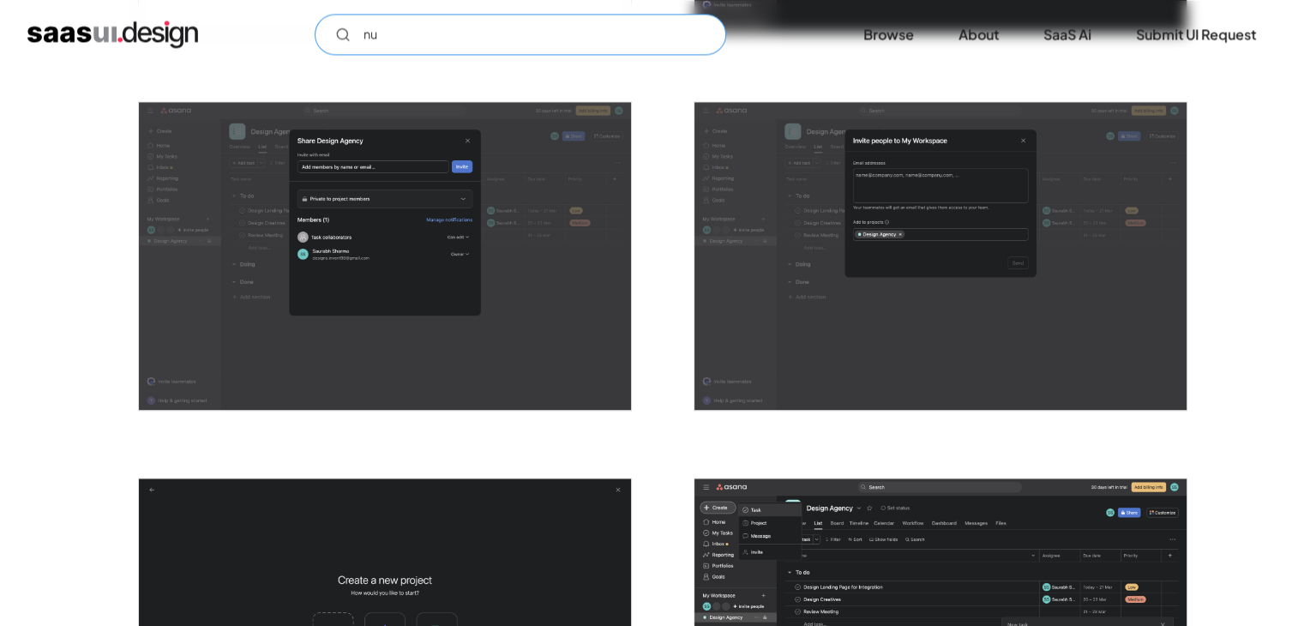
type input "n"
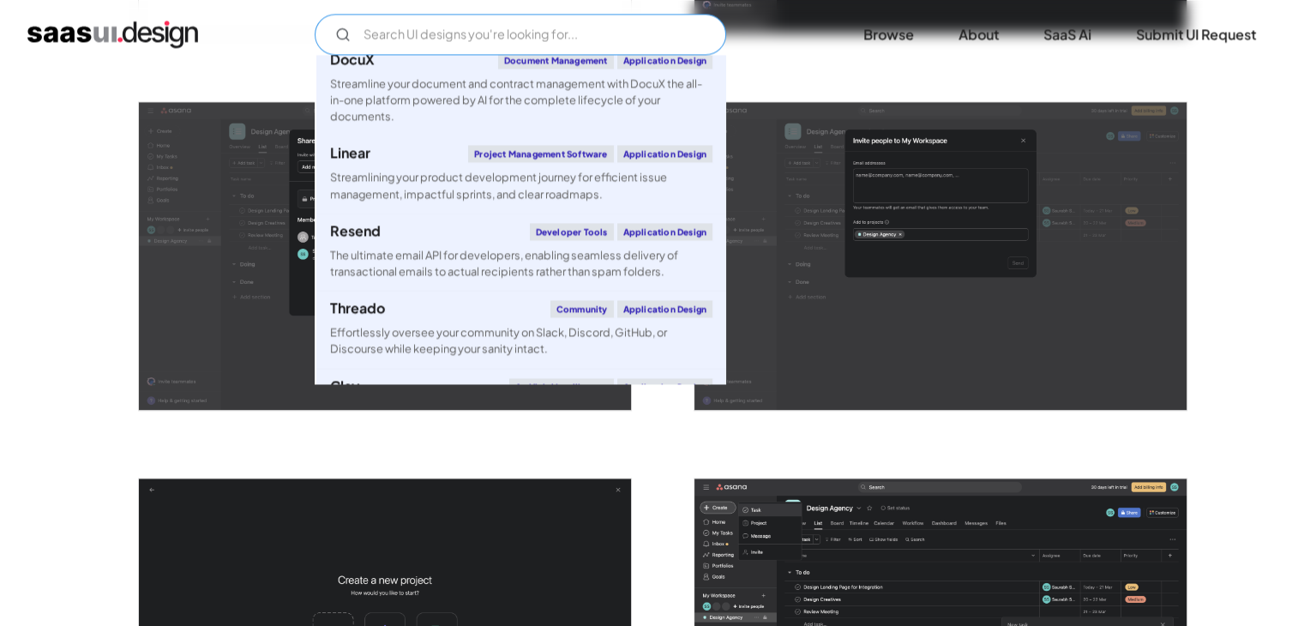
scroll to position [838, 0]
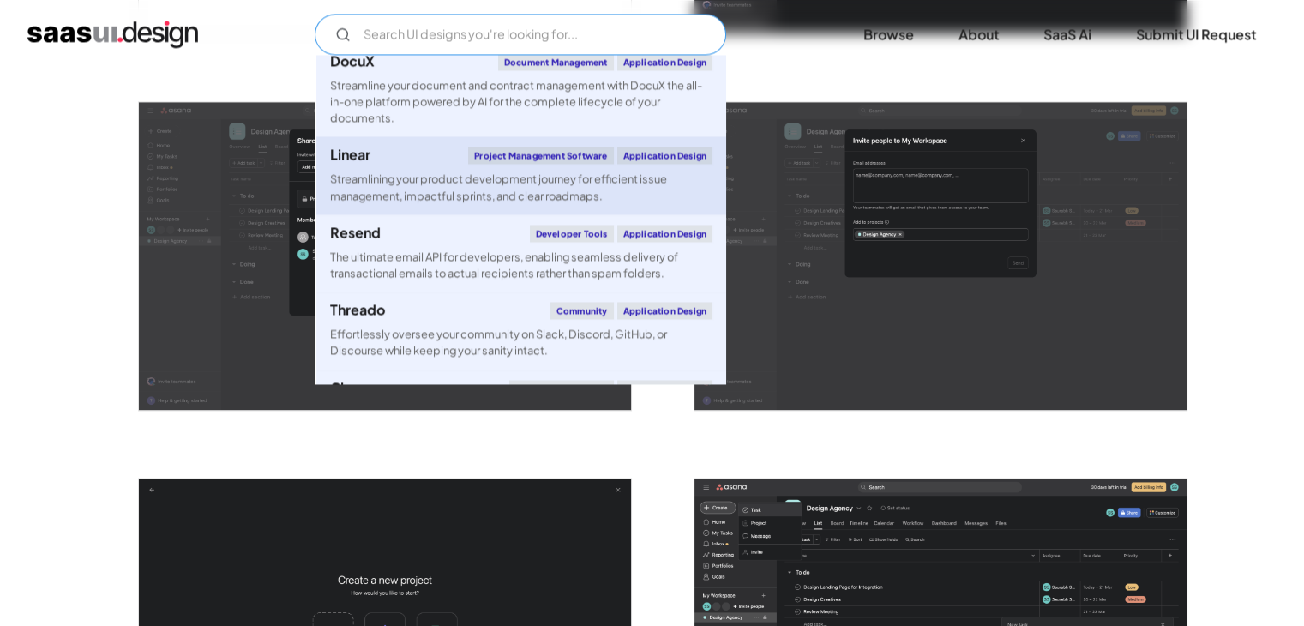
click at [497, 160] on div "Project Management Software" at bounding box center [540, 155] width 145 height 17
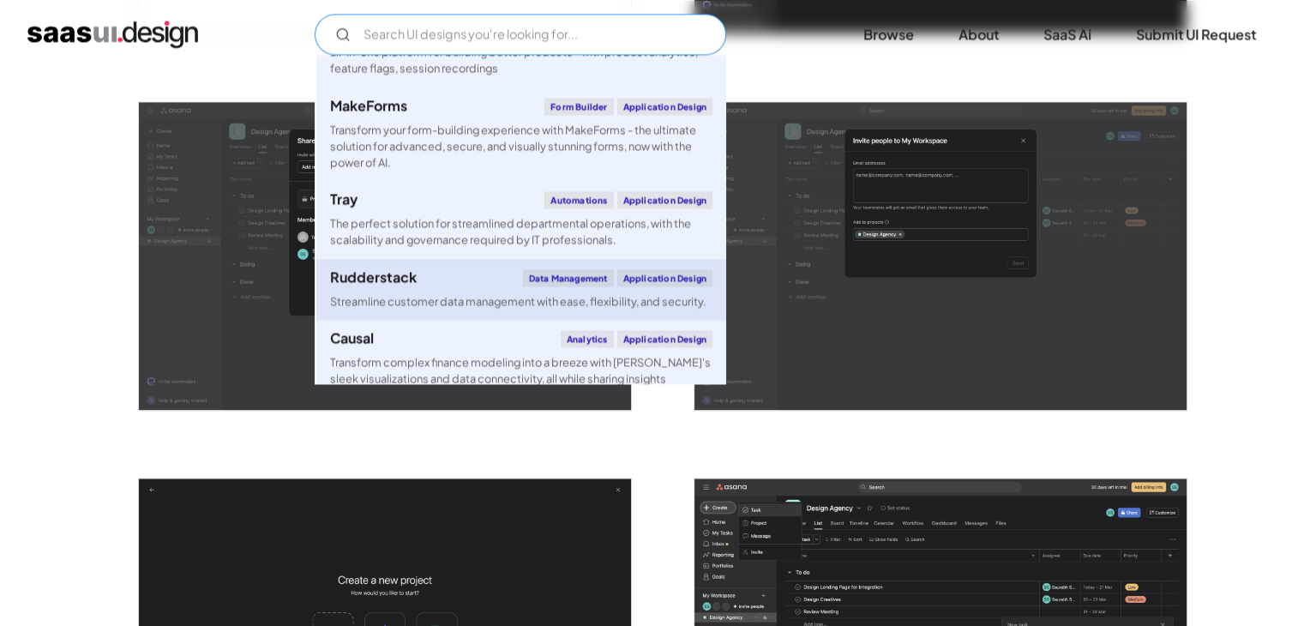
scroll to position [1438, 0]
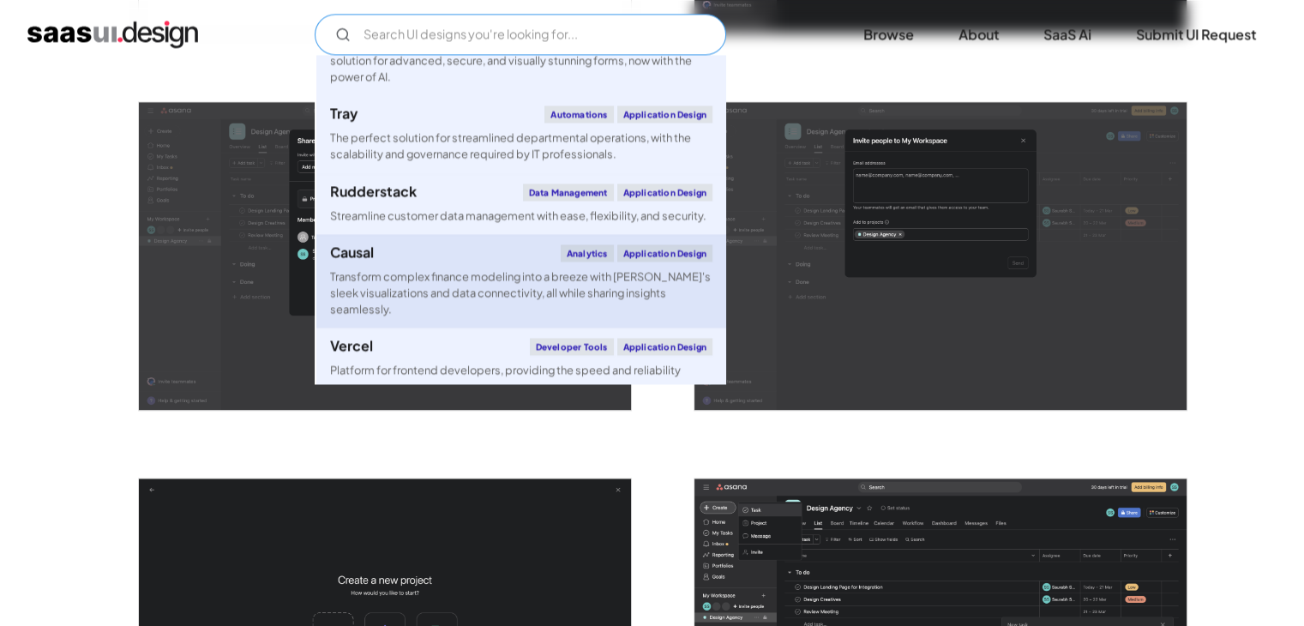
click at [478, 285] on div "Transform complex finance modeling into a breeze with [PERSON_NAME]'s sleek vis…" at bounding box center [521, 293] width 382 height 50
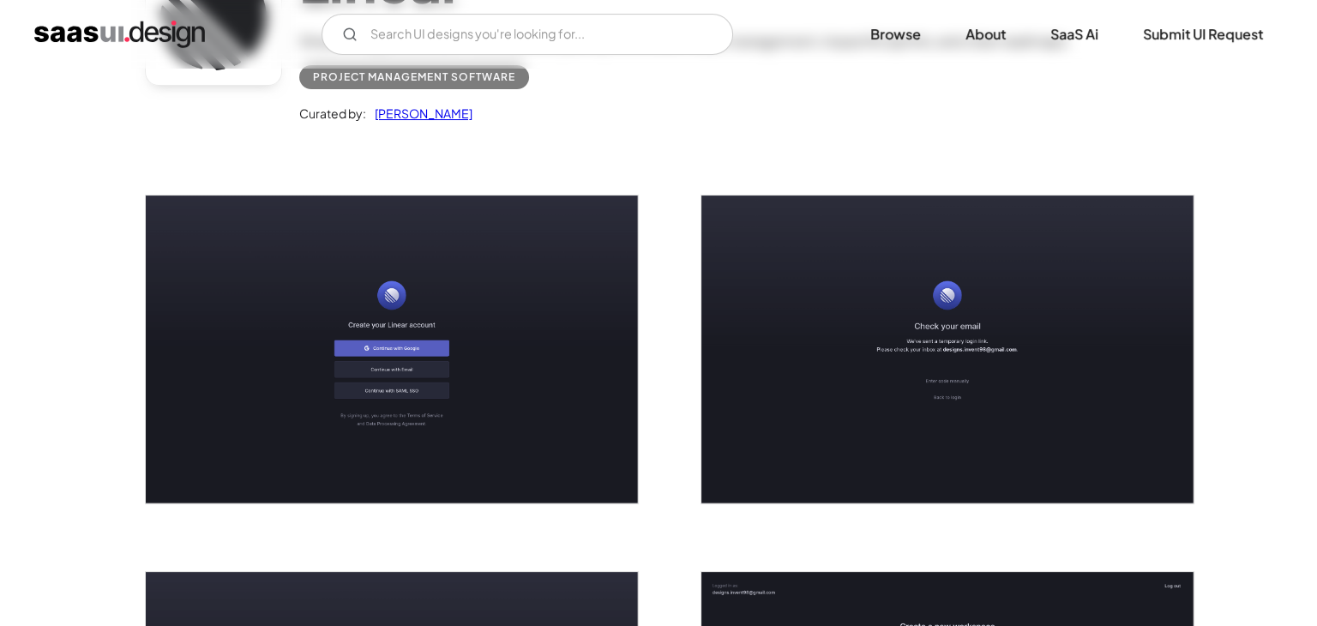
scroll to position [229, 0]
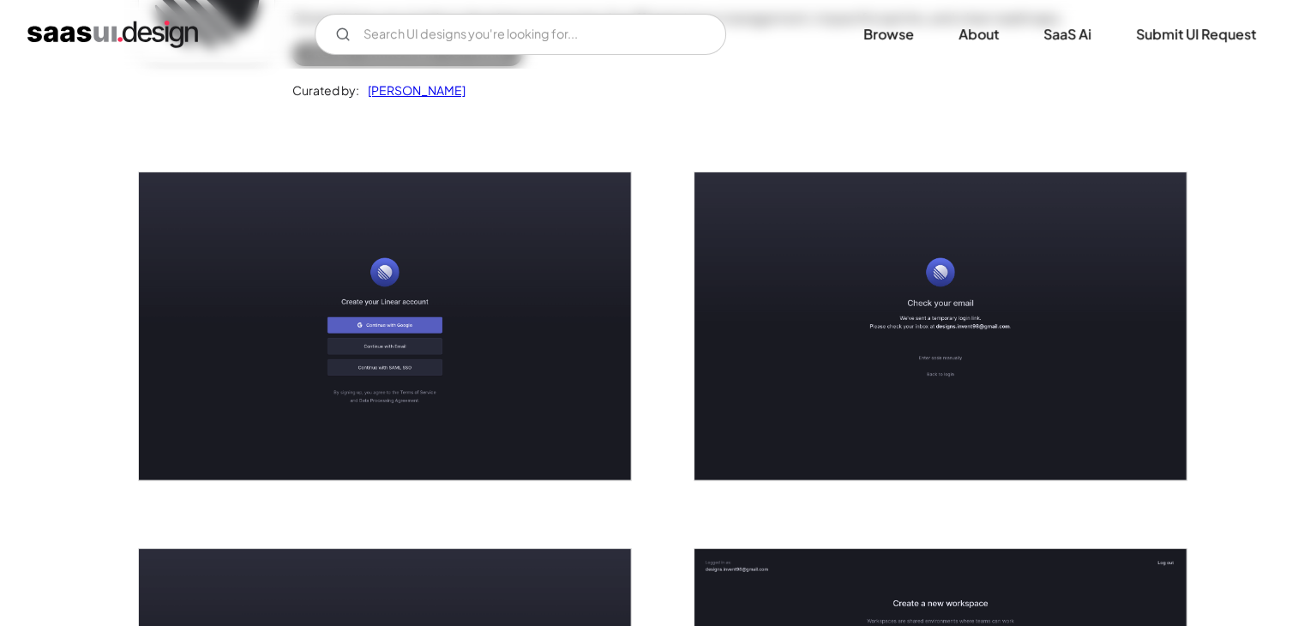
click at [443, 320] on img "open lightbox" at bounding box center [385, 326] width 492 height 308
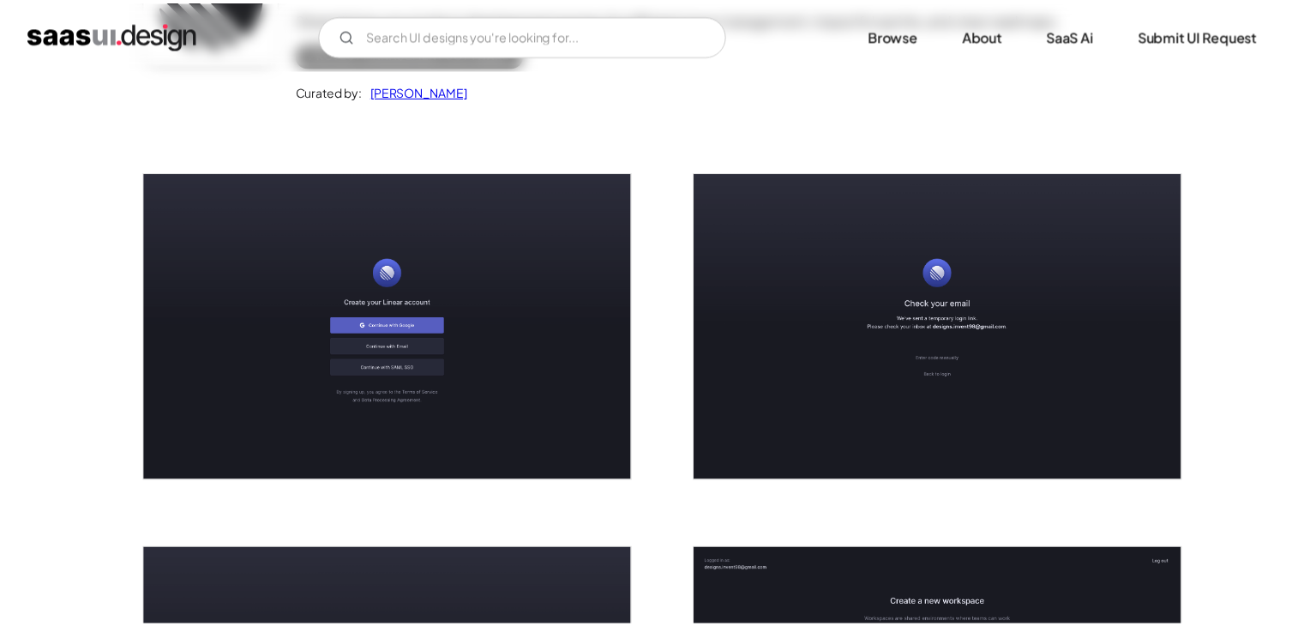
scroll to position [0, 0]
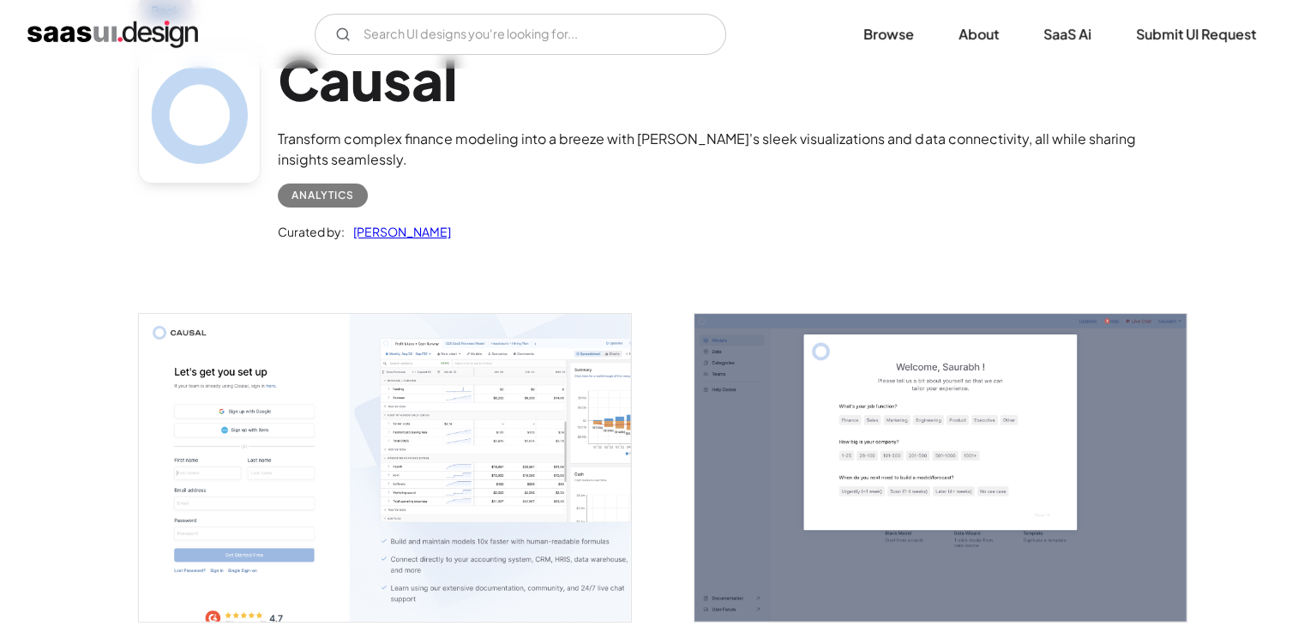
scroll to position [343, 0]
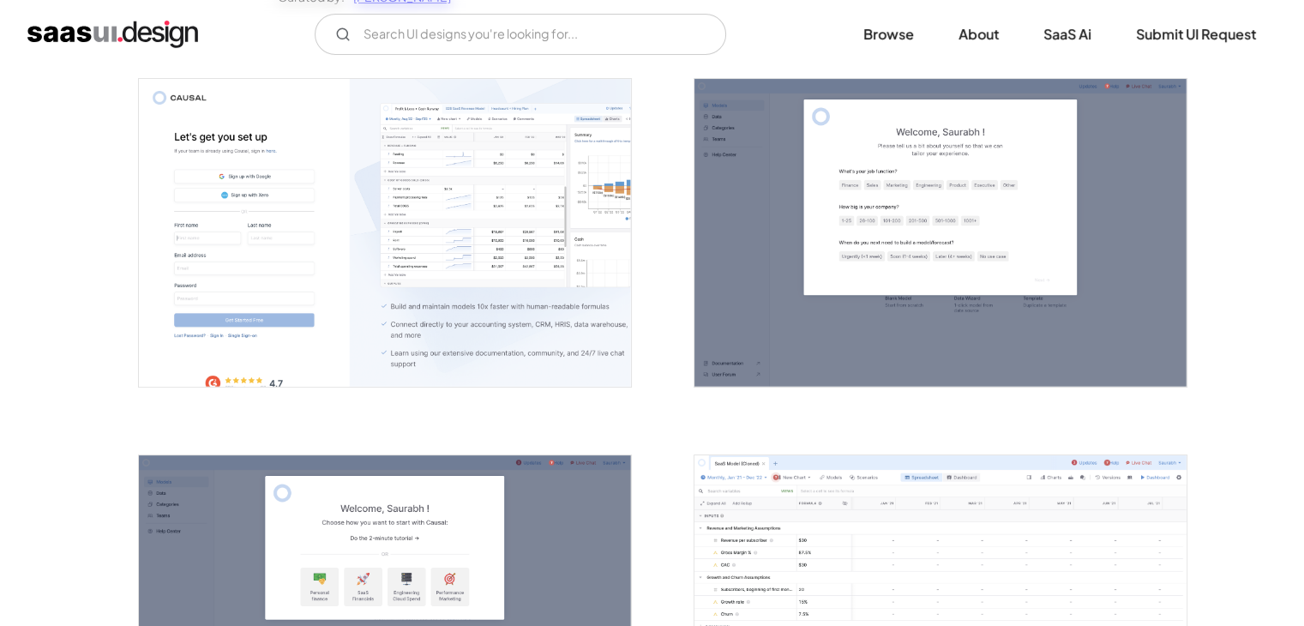
click at [501, 189] on img "open lightbox" at bounding box center [385, 233] width 492 height 308
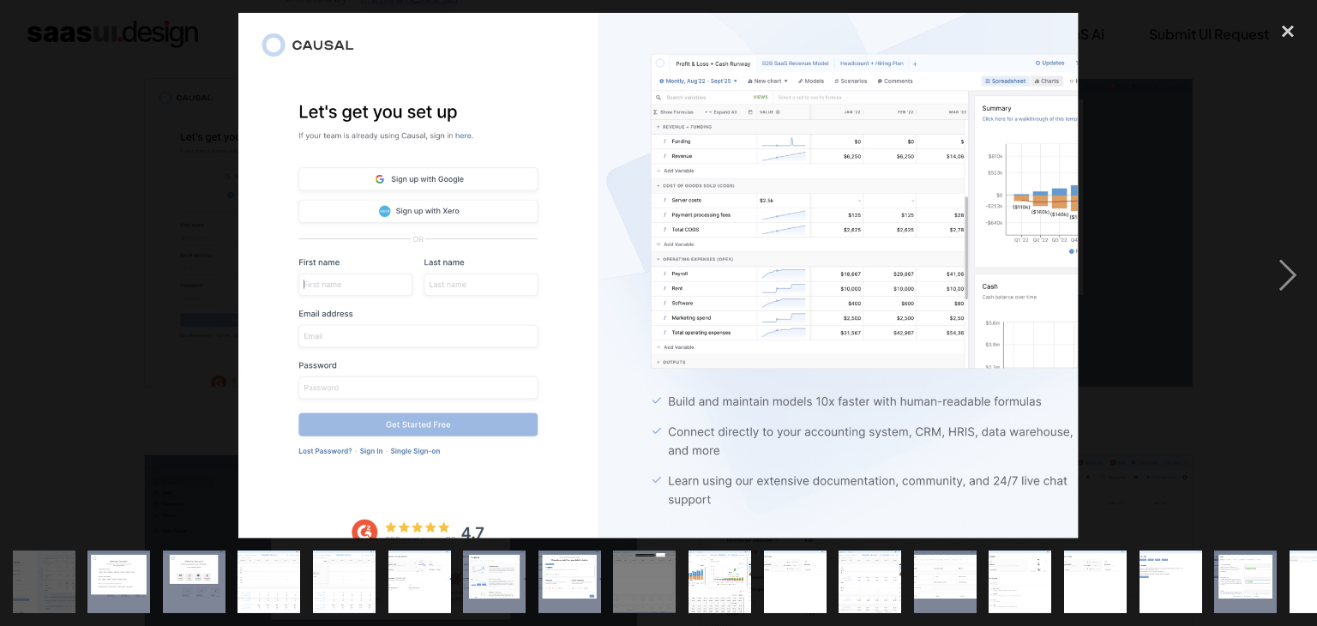
click at [141, 242] on div at bounding box center [658, 275] width 1317 height 525
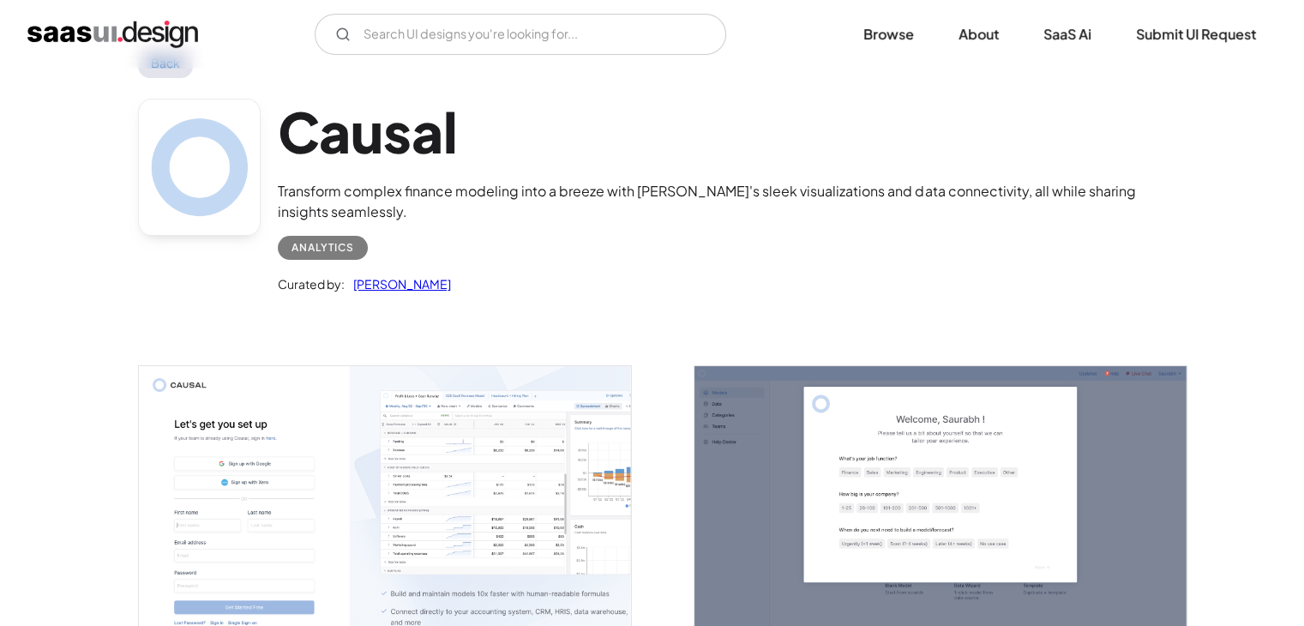
scroll to position [86, 0]
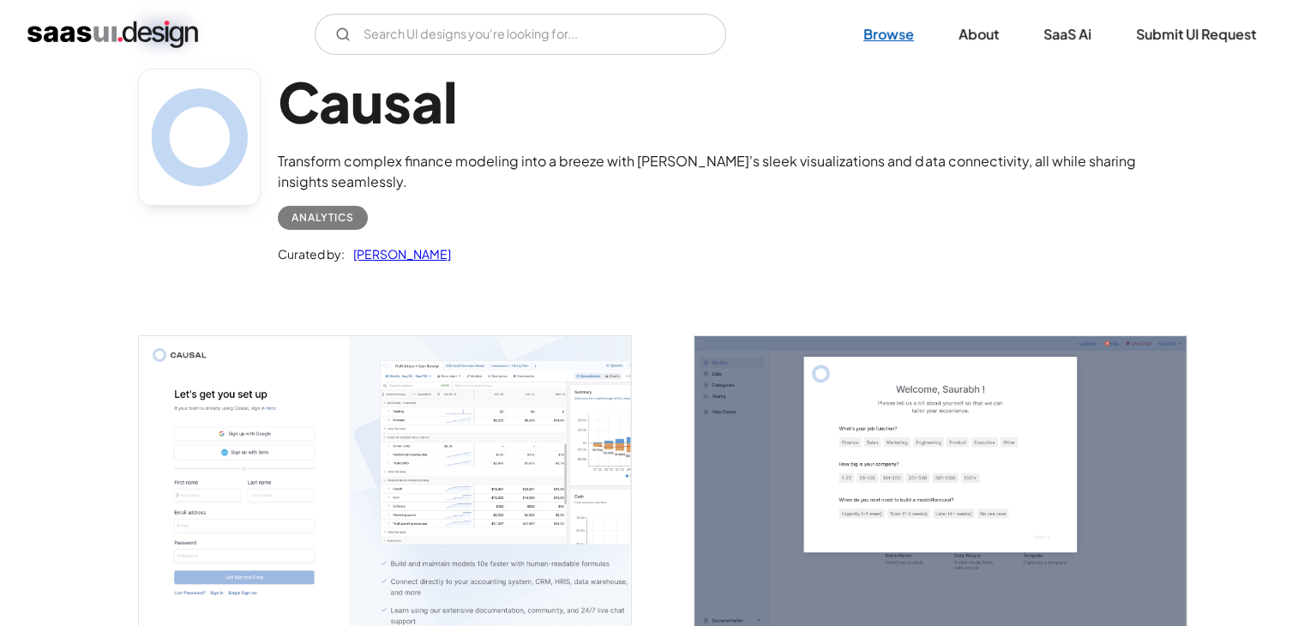
click at [893, 36] on link "Browse" at bounding box center [889, 34] width 92 height 38
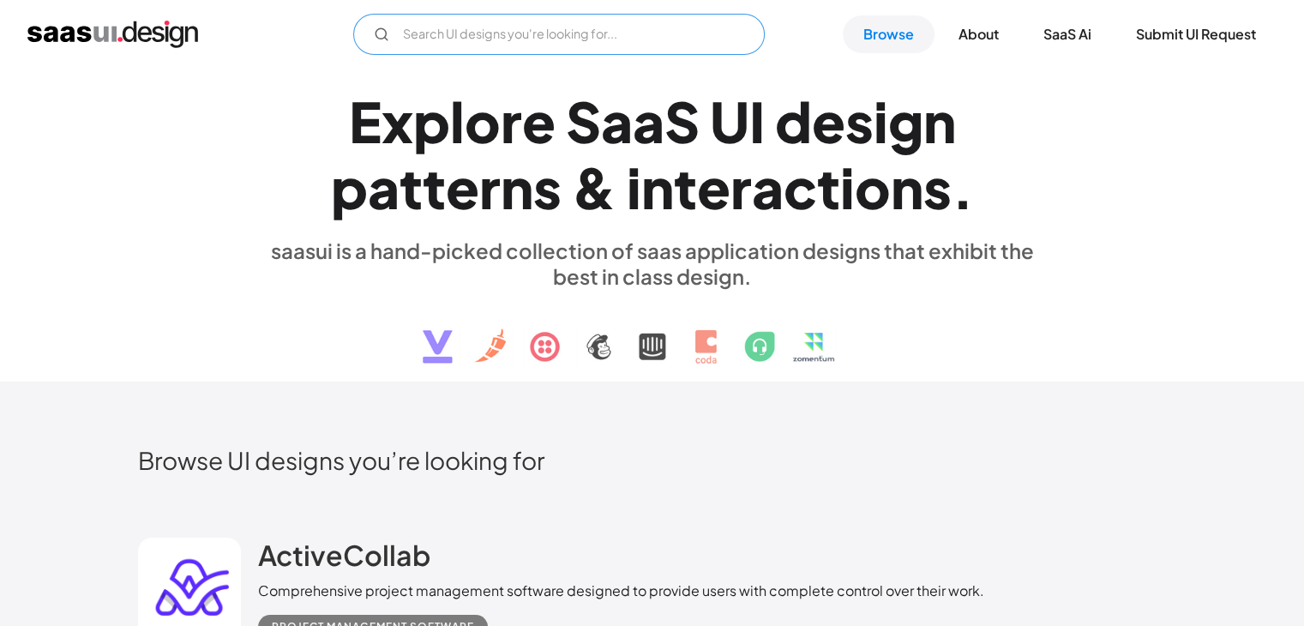
click at [590, 17] on input "Email Form" at bounding box center [558, 34] width 411 height 41
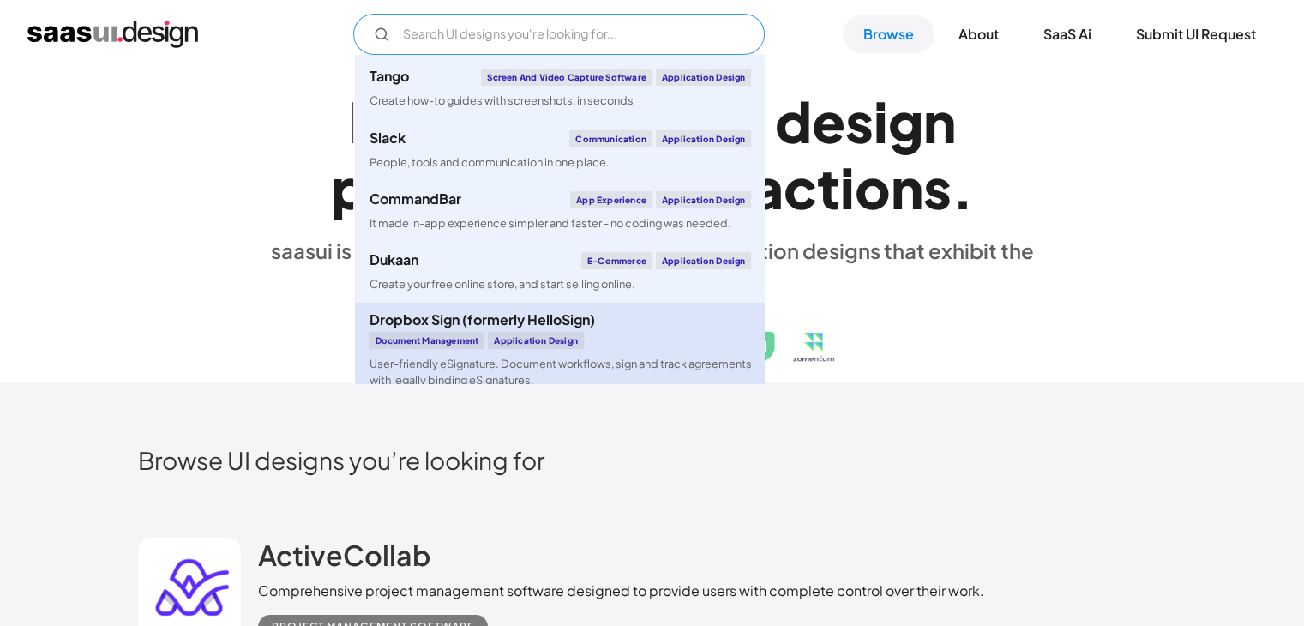
scroll to position [6187, 0]
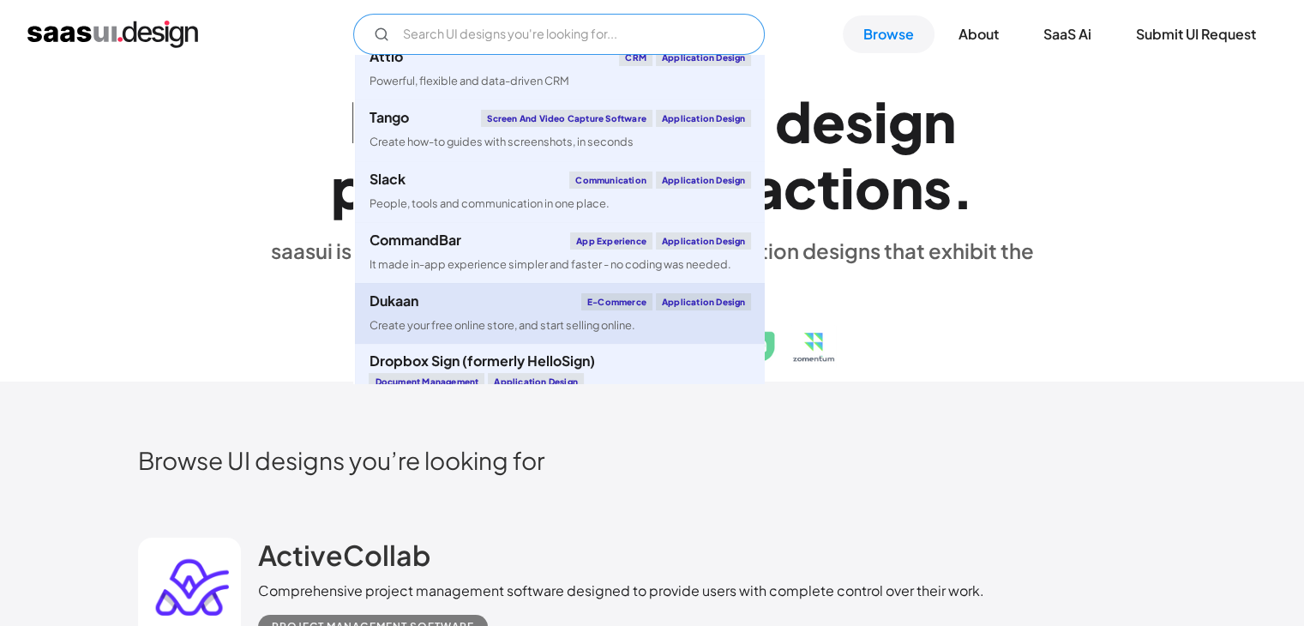
click at [618, 310] on div "E-commerce" at bounding box center [616, 301] width 71 height 17
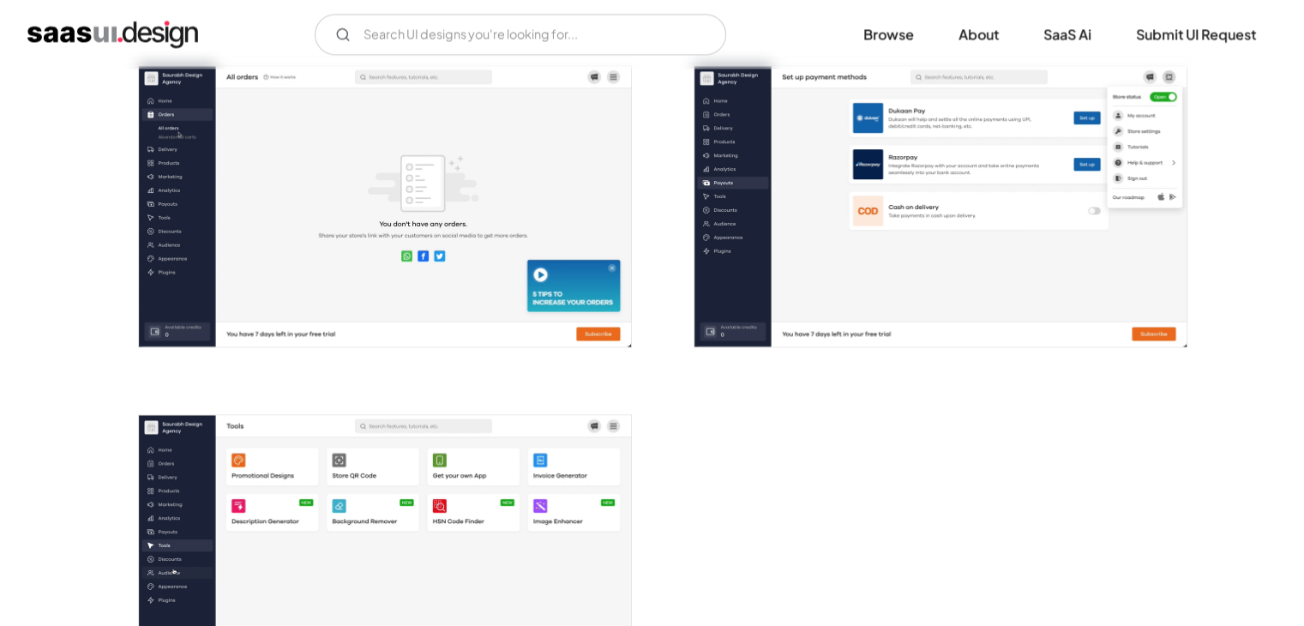
scroll to position [2522, 0]
